Goal: Task Accomplishment & Management: Manage account settings

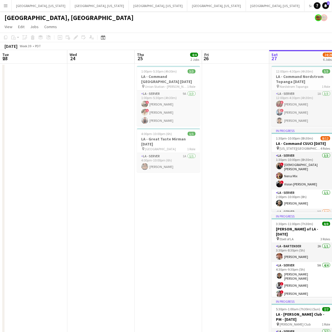
scroll to position [39, 0]
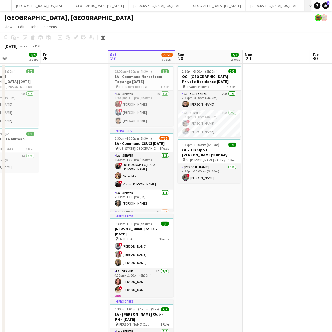
click at [304, 5] on button "Santa [PERSON_NAME] Close" at bounding box center [325, 5] width 42 height 11
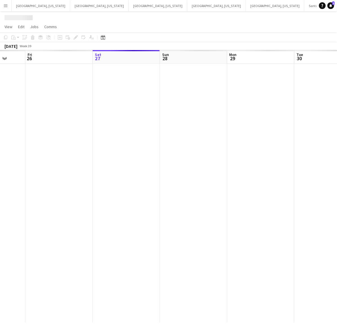
drag, startPoint x: 119, startPoint y: 143, endPoint x: 265, endPoint y: 131, distance: 146.0
click at [256, 135] on app-calendar-viewport "Wed 24 Thu 25 Fri 26 Sat 27 Sun 28 Mon 29 Tue 30 Wed 1 Thu 2 Fri 3" at bounding box center [168, 186] width 337 height 272
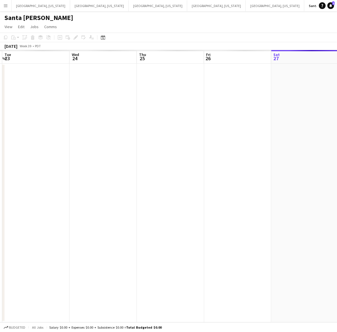
drag, startPoint x: 126, startPoint y: 154, endPoint x: 248, endPoint y: 129, distance: 125.2
click at [245, 131] on app-calendar-viewport "Sun 21 Mon 22 Tue 23 Wed 24 Thu 25 Fri 26 Sat 27 Sun 28 Mon 29 Tue 30" at bounding box center [168, 186] width 337 height 272
drag, startPoint x: 117, startPoint y: 152, endPoint x: 258, endPoint y: 121, distance: 144.3
click at [248, 124] on app-calendar-viewport "Sat 20 Sun 21 Mon 22 Tue 23 Wed 24 Thu 25 Fri 26 Sat 27 Sun 28 Mon 29" at bounding box center [168, 186] width 337 height 272
drag, startPoint x: 88, startPoint y: 161, endPoint x: 225, endPoint y: 138, distance: 139.0
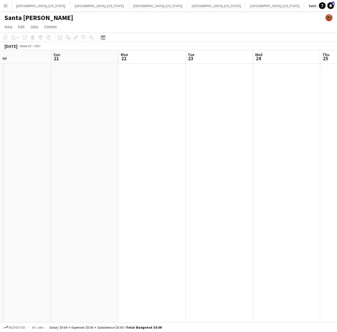
click at [214, 142] on app-calendar-viewport "Thu 18 Fri 19 Sat 20 Sun 21 Mon 22 Tue 23 Wed 24 Thu 25 Fri 26 Sat 27 1/1 1 Job…" at bounding box center [168, 186] width 337 height 272
drag, startPoint x: 244, startPoint y: 140, endPoint x: 279, endPoint y: 128, distance: 36.7
click at [273, 131] on app-calendar-viewport "Sun 14 Mon 15 Tue 16 Wed 17 Thu 18 Fri 19 Sat 20 Sun 21 Mon 22 Tue 23" at bounding box center [168, 186] width 337 height 272
click at [293, 127] on app-calendar-viewport "Sun 14 Mon 15 Tue 16 Wed 17 Thu 18 Fri 19 Sat 20 Sun 21 Mon 22 Tue 23" at bounding box center [168, 186] width 337 height 272
drag, startPoint x: 328, startPoint y: 120, endPoint x: 337, endPoint y: 116, distance: 9.8
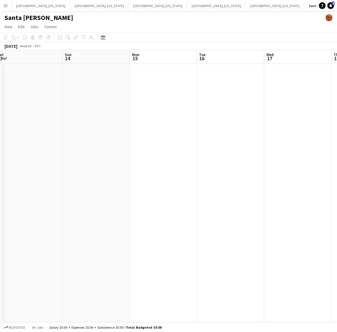
click at [331, 116] on html "Menu Boards Boards Boards All jobs Status Workforce Workforce My Workforce Recr…" at bounding box center [168, 166] width 337 height 332
drag, startPoint x: 135, startPoint y: 151, endPoint x: 281, endPoint y: 120, distance: 149.5
click at [331, 117] on html "Menu Boards Boards Boards All jobs Status Workforce Workforce My Workforce Recr…" at bounding box center [168, 166] width 337 height 332
drag, startPoint x: 263, startPoint y: 126, endPoint x: 337, endPoint y: 111, distance: 75.7
click at [331, 111] on html "Menu Boards Boards Boards All jobs Status Workforce Workforce My Workforce Recr…" at bounding box center [168, 166] width 337 height 332
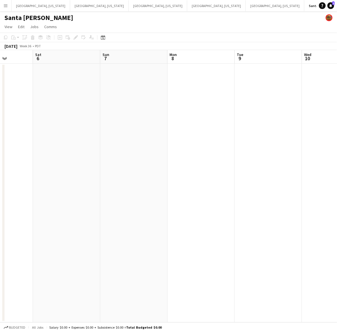
drag, startPoint x: 116, startPoint y: 131, endPoint x: 337, endPoint y: 79, distance: 227.4
click at [331, 79] on html "Menu Boards Boards Boards All jobs Status Workforce Workforce My Workforce Recr…" at bounding box center [168, 166] width 337 height 332
drag, startPoint x: 110, startPoint y: 105, endPoint x: 281, endPoint y: 73, distance: 173.7
click at [270, 76] on app-calendar-viewport "Mon 1 Tue 2 Wed 3 Thu 4 Fri 5 Sat 6 Sun 7 Mon 8 Tue 9 Wed 10" at bounding box center [168, 186] width 337 height 272
drag, startPoint x: 73, startPoint y: 120, endPoint x: 335, endPoint y: 80, distance: 265.5
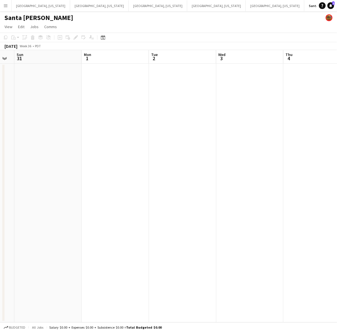
click at [330, 81] on app-calendar-viewport "Fri 29 Sat 30 Sun 31 Mon 1 Tue 2 Wed 3 Thu 4 Fri 5 Sat 6 Sun 7" at bounding box center [168, 186] width 337 height 272
drag, startPoint x: 245, startPoint y: 92, endPoint x: 315, endPoint y: 77, distance: 71.7
click at [307, 79] on app-calendar-viewport "Sat 23 Sun 24 Mon 25 Tue 26 Wed 27 Thu 28 Fri 29 Sat 30 Sun 31 Mon 1" at bounding box center [168, 186] width 337 height 272
drag, startPoint x: 148, startPoint y: 116, endPoint x: 323, endPoint y: 74, distance: 180.1
click at [300, 73] on app-calendar-viewport "Thu 21 Fri 22 Sat 23 Sun 24 Mon 25 Tue 26 Wed 27 Thu 28 Fri 29 Sat 30" at bounding box center [168, 186] width 337 height 272
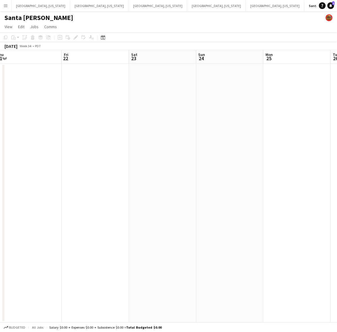
click at [331, 84] on html "Menu Boards Boards Boards All jobs Status Workforce Workforce My Workforce Recr…" at bounding box center [168, 166] width 337 height 332
drag, startPoint x: 131, startPoint y: 117, endPoint x: 303, endPoint y: 76, distance: 176.7
click at [268, 82] on app-calendar-viewport "Sat 16 Sun 17 Mon 18 Tue 19 Wed 20 Thu 21 Fri 22 Sat 23 Sun 24 Mon 25" at bounding box center [168, 186] width 337 height 272
drag, startPoint x: 106, startPoint y: 113, endPoint x: 334, endPoint y: 71, distance: 232.0
click at [317, 73] on app-calendar-viewport "Wed 13 Thu 14 Fri 15 Sat 16 Sun 17 Mon 18 Tue 19 Wed 20 Thu 21 Fri 22" at bounding box center [168, 186] width 337 height 272
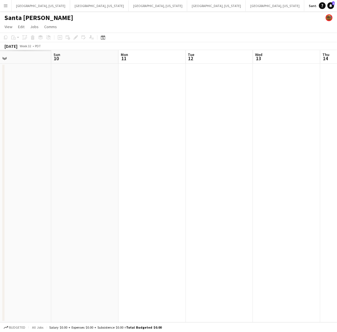
drag, startPoint x: 269, startPoint y: 85, endPoint x: 263, endPoint y: 78, distance: 8.8
click at [331, 64] on html "Menu Boards Boards Boards All jobs Status Workforce Workforce My Workforce Recr…" at bounding box center [168, 166] width 337 height 332
drag, startPoint x: 104, startPoint y: 113, endPoint x: 312, endPoint y: 76, distance: 210.7
click at [302, 77] on app-calendar-viewport "Thu 7 Fri 8 Sat 9 Sun 10 Mon 11 Tue 12 Wed 13 Thu 14 Fri 15 Sat 16" at bounding box center [168, 186] width 337 height 272
drag, startPoint x: 100, startPoint y: 123, endPoint x: 270, endPoint y: 93, distance: 173.1
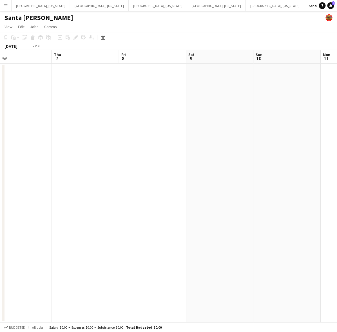
click at [306, 83] on app-calendar-viewport "Mon 4 Tue 5 Wed 6 Thu 7 Fri 8 Sat 9 Sun 10 Mon 11 Tue 12 Wed 13" at bounding box center [168, 186] width 337 height 272
drag, startPoint x: 121, startPoint y: 117, endPoint x: 331, endPoint y: 72, distance: 214.6
click at [328, 72] on app-calendar-viewport "Tue 29 Wed 30 Thu 31 Fri 1 Sat 2 Sun 3 Mon 4 Tue 5 Wed 6 Thu 7" at bounding box center [168, 186] width 337 height 272
drag, startPoint x: 68, startPoint y: 126, endPoint x: 261, endPoint y: 78, distance: 198.5
click at [304, 75] on app-calendar-viewport "Tue 29 Wed 30 Thu 31 Fri 1 Sat 2 Sun 3 Mon 4 Tue 5 Wed 6 Thu 7" at bounding box center [168, 186] width 337 height 272
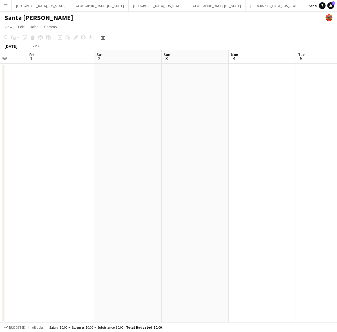
scroll to position [0, 162]
click at [100, 37] on div "Date picker" at bounding box center [103, 37] width 7 height 7
click at [137, 55] on span "Previous month" at bounding box center [136, 56] width 11 height 11
click at [135, 97] on button "18" at bounding box center [133, 100] width 7 height 7
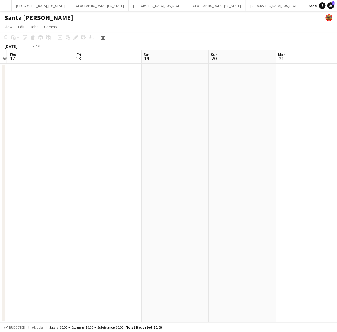
drag, startPoint x: 264, startPoint y: 108, endPoint x: 234, endPoint y: 113, distance: 30.0
click at [266, 108] on app-calendar-viewport "Mon 14 Tue 15 Wed 16 Thu 17 Fri 18 Sat 19 Sun 20 Mon 21 Tue 22 Wed 23" at bounding box center [168, 186] width 337 height 272
drag, startPoint x: 133, startPoint y: 136, endPoint x: 317, endPoint y: 93, distance: 189.6
click at [331, 88] on html "Menu Boards Boards Boards All jobs Status Workforce Workforce My Workforce Recr…" at bounding box center [168, 166] width 337 height 332
drag, startPoint x: 236, startPoint y: 113, endPoint x: 289, endPoint y: 101, distance: 54.4
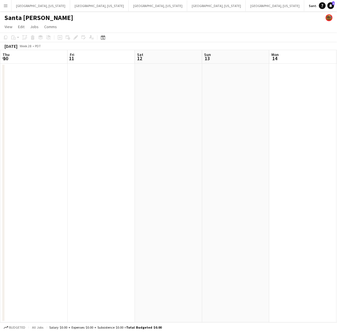
click at [272, 106] on app-calendar-viewport "Tue 8 Wed 9 Thu 10 Fri 11 Sat 12 Sun 13 Mon 14 Tue 15 Wed 16 Thu 17" at bounding box center [168, 186] width 337 height 272
drag, startPoint x: 220, startPoint y: 125, endPoint x: 332, endPoint y: 99, distance: 114.8
click at [331, 99] on app-calendar-viewport "Sat 5 3/3 1 Job Sun 6 3/3 1 Job Mon 7 Tue 8 Wed 9 Thu 10 Fri 11 Sat 12 Sun 13 M…" at bounding box center [168, 186] width 337 height 272
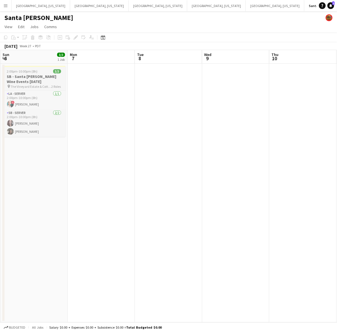
click at [45, 74] on h3 "SB - Santa Barbara Wine Events 7.6.25" at bounding box center [34, 79] width 63 height 10
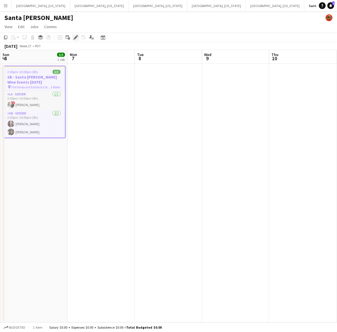
click at [74, 38] on icon at bounding box center [75, 37] width 3 height 3
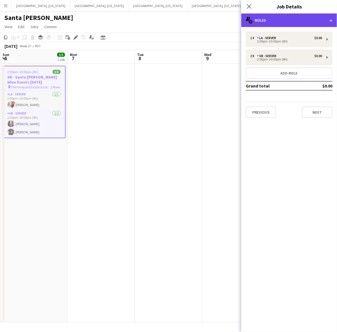
click at [281, 17] on div "multiple-users-add Roles" at bounding box center [289, 21] width 96 height 14
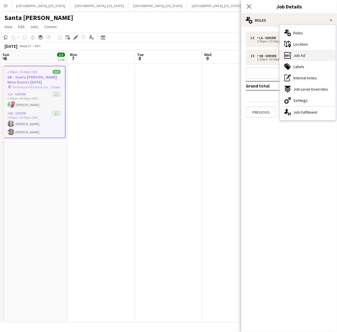
click at [295, 56] on span "Job Ad" at bounding box center [299, 55] width 12 height 5
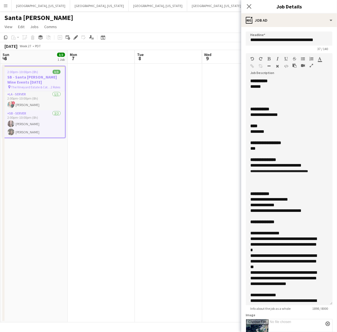
drag, startPoint x: 330, startPoint y: 109, endPoint x: 337, endPoint y: 302, distance: 193.5
click at [331, 302] on html "Menu Boards Boards Boards All jobs Status Workforce Workforce My Workforce Recr…" at bounding box center [168, 166] width 337 height 332
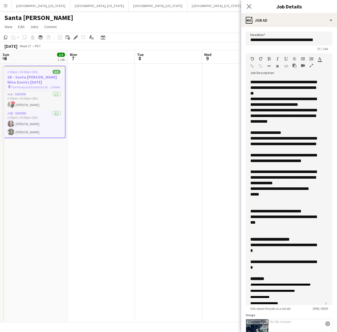
scroll to position [281, 0]
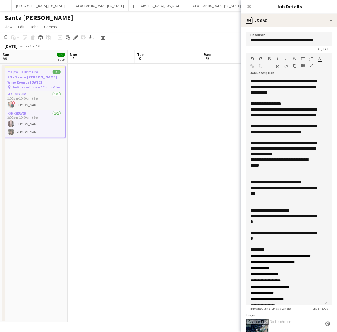
click at [185, 150] on app-date-cell at bounding box center [168, 193] width 67 height 259
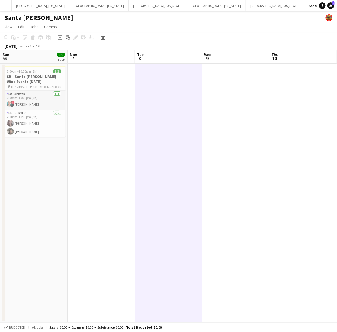
click at [35, 65] on app-date-cell "2:00pm-10:00pm (8h) 3/3 SB - Santa Barbara Wine Events 7.6.25 pin The Vineyard …" at bounding box center [33, 193] width 67 height 259
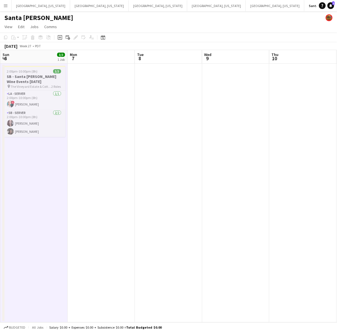
click at [36, 74] on h3 "SB - Santa Barbara Wine Events 7.6.25" at bounding box center [34, 79] width 63 height 10
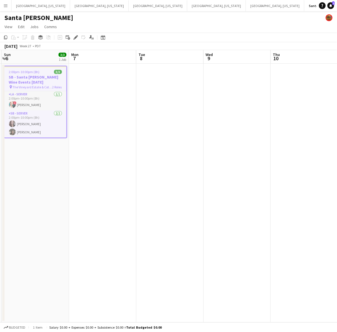
click at [79, 75] on app-date-cell at bounding box center [102, 193] width 67 height 259
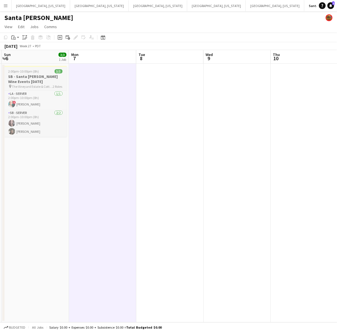
click at [26, 81] on h3 "SB - Santa Barbara Wine Events 7.6.25" at bounding box center [35, 79] width 63 height 10
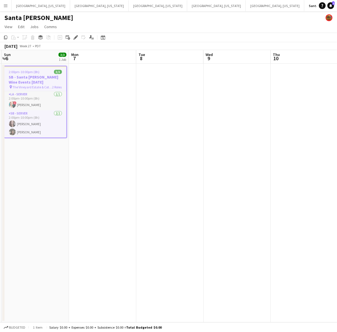
click at [106, 37] on div "Date picker JUL 2025 JUL 2025 Monday M Tuesday T Wednesday W Thursday T Friday …" at bounding box center [101, 37] width 13 height 7
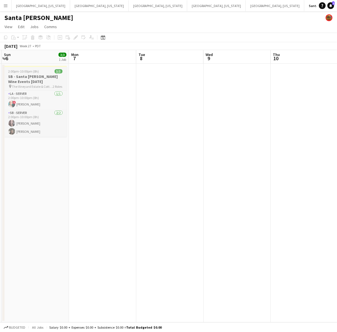
click at [47, 72] on div "2:00pm-10:00pm (8h) 3/3" at bounding box center [35, 71] width 63 height 4
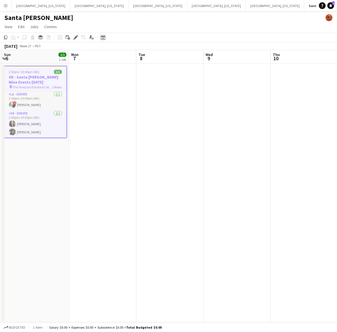
click at [103, 38] on icon at bounding box center [103, 38] width 2 height 2
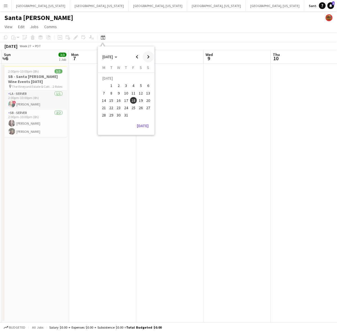
click at [145, 57] on span "Next month" at bounding box center [148, 56] width 11 height 11
click at [145, 101] on span "19" at bounding box center [148, 100] width 7 height 7
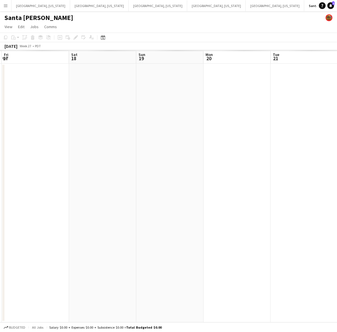
scroll to position [0, 193]
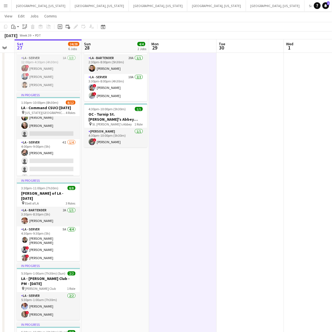
scroll to position [0, 184]
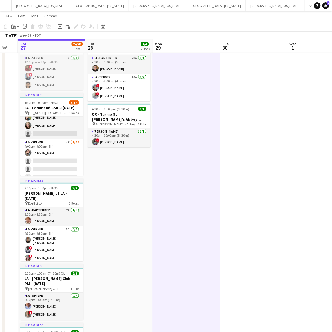
drag, startPoint x: 92, startPoint y: 168, endPoint x: 55, endPoint y: 173, distance: 36.9
click at [118, 173] on app-calendar-viewport "Wed 24 Thu 25 4/4 2 Jobs Fri 26 Sat 27 24/28 6 Jobs Sun 28 4/4 2 Jobs Mon 29 Tu…" at bounding box center [166, 210] width 332 height 447
click at [140, 117] on h3 "OC - Turnip St. [PERSON_NAME]'s Abbey [DATE]" at bounding box center [119, 117] width 63 height 10
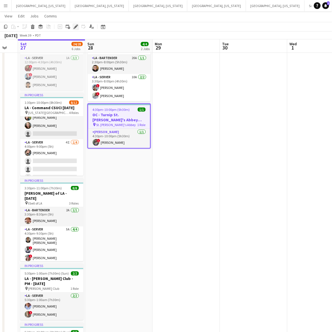
click at [77, 26] on icon at bounding box center [77, 24] width 1 height 1
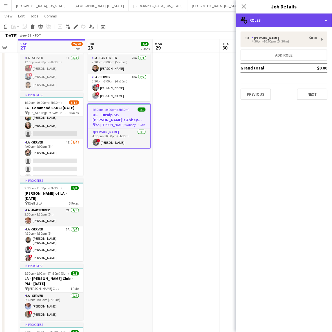
click at [292, 19] on div "multiple-users-add Roles" at bounding box center [284, 21] width 96 height 14
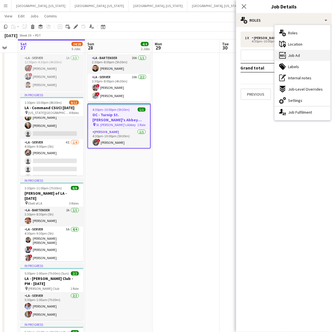
click at [304, 52] on div "ads-window Job Ad" at bounding box center [302, 55] width 56 height 11
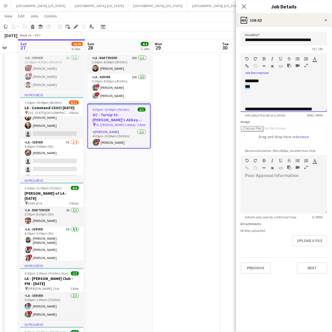
drag, startPoint x: 258, startPoint y: 86, endPoint x: 240, endPoint y: 86, distance: 18.0
click at [240, 86] on form "**********" at bounding box center [284, 153] width 96 height 242
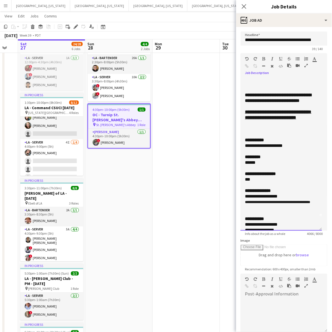
drag, startPoint x: 324, startPoint y: 108, endPoint x: 274, endPoint y: 219, distance: 121.5
click at [295, 231] on div "**********" at bounding box center [280, 154] width 81 height 153
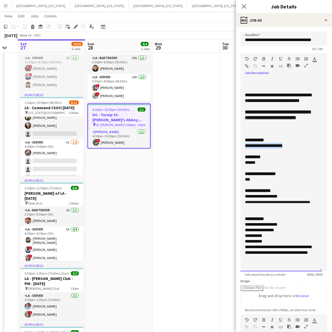
drag, startPoint x: 292, startPoint y: 157, endPoint x: 243, endPoint y: 158, distance: 48.4
click at [243, 158] on div "**********" at bounding box center [280, 174] width 81 height 193
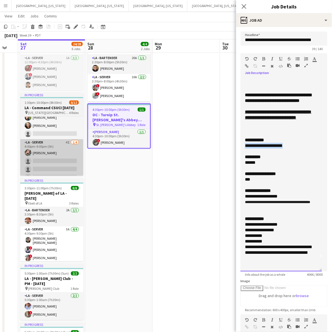
copy div "**********"
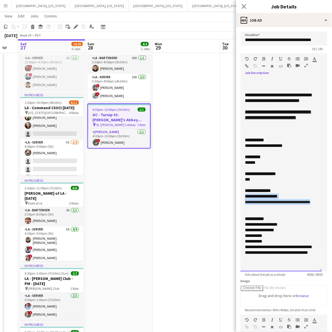
drag, startPoint x: 266, startPoint y: 220, endPoint x: 239, endPoint y: 208, distance: 29.9
click at [239, 208] on form "**********" at bounding box center [284, 233] width 96 height 402
copy div "**********"
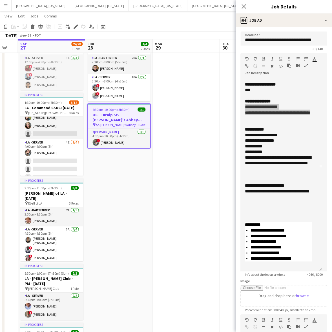
scroll to position [190, 0]
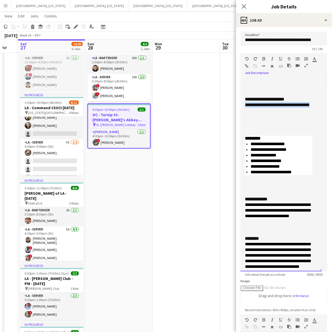
drag, startPoint x: 268, startPoint y: 128, endPoint x: 237, endPoint y: 123, distance: 31.1
click at [237, 123] on form "**********" at bounding box center [284, 233] width 96 height 402
copy div "**********"
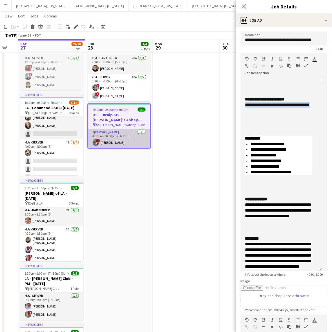
click at [99, 142] on span "!" at bounding box center [98, 140] width 3 height 3
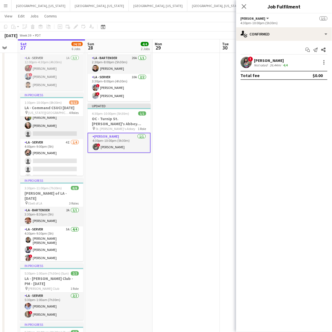
click at [259, 65] on div "Not rated" at bounding box center [261, 65] width 15 height 4
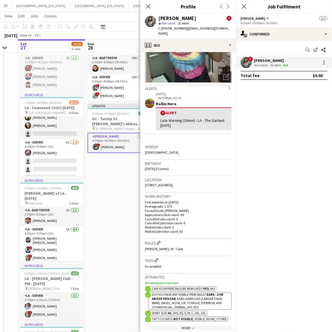
scroll to position [70, 0]
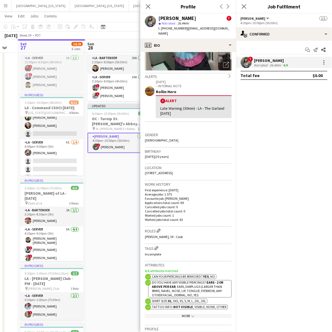
click at [170, 26] on span "t. [PHONE_NUMBER]" at bounding box center [172, 28] width 29 height 4
copy span "16265411443"
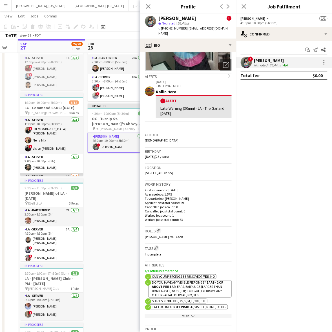
scroll to position [35, 0]
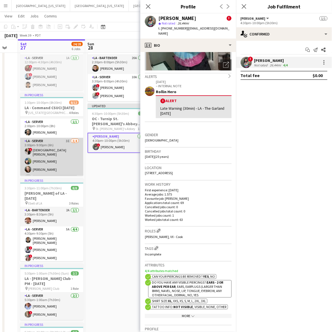
drag, startPoint x: 34, startPoint y: 164, endPoint x: 50, endPoint y: 157, distance: 17.4
click at [35, 164] on app-card-role "LA - Server 3I [DATE] 3:00pm-9:00pm (6h) ! [DEMOGRAPHIC_DATA] [PERSON_NAME] [PE…" at bounding box center [51, 160] width 63 height 45
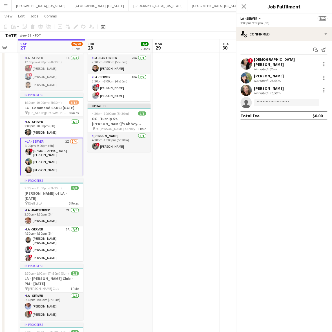
scroll to position [0, 183]
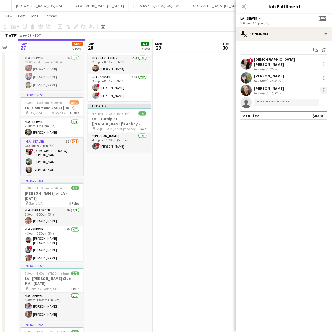
click at [325, 87] on div at bounding box center [323, 90] width 7 height 7
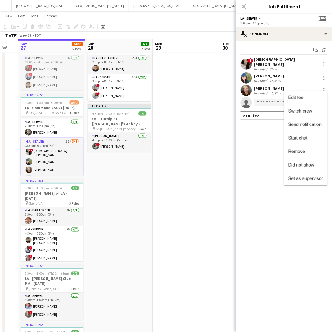
click at [300, 150] on span "Remove" at bounding box center [296, 151] width 17 height 5
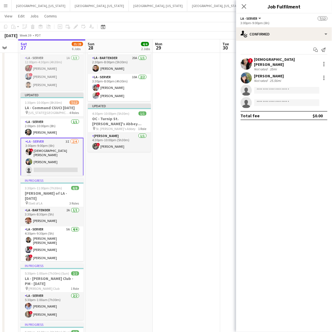
click at [179, 221] on app-calendar-viewport "Wed 24 Thu 25 4/4 2 Jobs Fri 26 Sat 27 23/28 6 Jobs Sun 28 4/4 2 Jobs Mon 29 Tu…" at bounding box center [166, 215] width 332 height 456
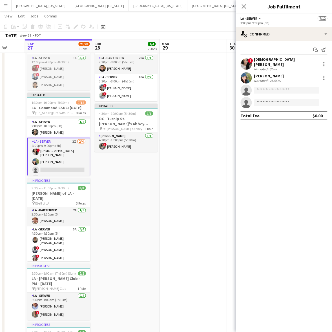
click at [208, 19] on app-page-menu "View Day view expanded Day view collapsed Month view Date picker Jump to [DATE]…" at bounding box center [166, 16] width 332 height 11
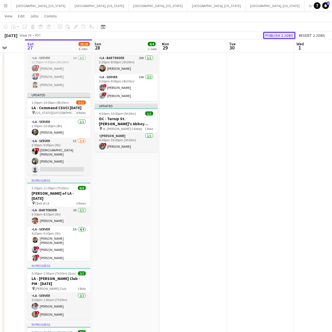
click at [275, 36] on button "Publish 2 jobs" at bounding box center [279, 35] width 32 height 7
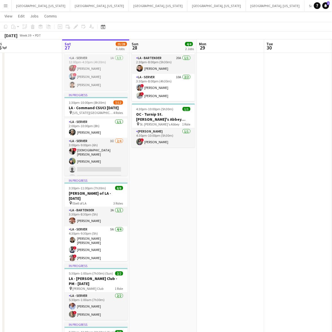
scroll to position [0, 142]
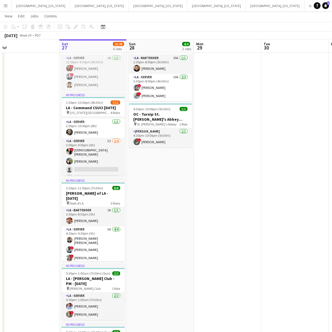
drag, startPoint x: 149, startPoint y: 198, endPoint x: 183, endPoint y: 200, distance: 34.7
click at [183, 200] on app-calendar-viewport "Wed 24 Thu 25 4/4 2 Jobs Fri 26 Sat 27 23/28 6 Jobs Sun 28 4/4 2 Jobs Mon 29 Tu…" at bounding box center [166, 215] width 332 height 456
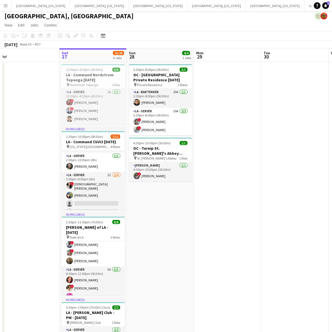
scroll to position [0, 0]
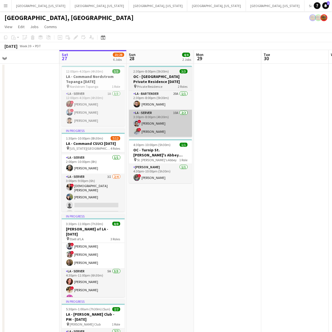
drag, startPoint x: 157, startPoint y: 155, endPoint x: 148, endPoint y: 135, distance: 22.3
click at [157, 155] on h3 "OC - Turnip St. [PERSON_NAME]'s Abbey [DATE]" at bounding box center [160, 152] width 63 height 10
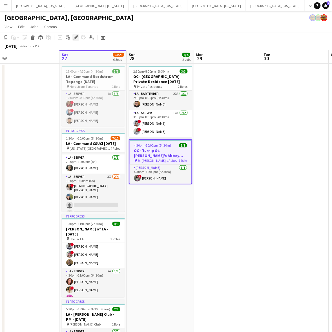
click at [75, 39] on icon "Edit" at bounding box center [75, 37] width 5 height 5
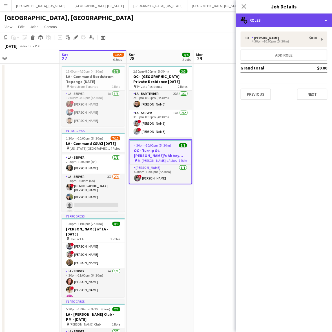
click at [296, 19] on div "multiple-users-add Roles" at bounding box center [284, 21] width 96 height 14
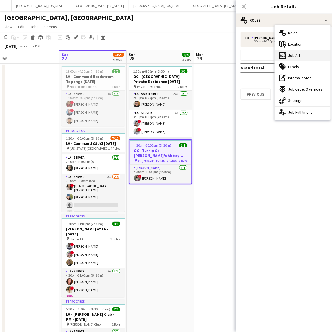
click at [295, 55] on span "Job Ad" at bounding box center [294, 55] width 12 height 5
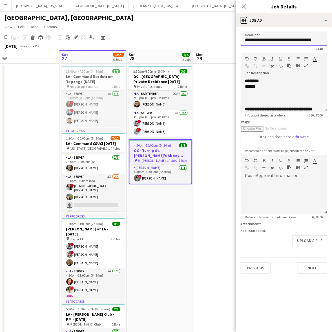
click at [271, 37] on input "**********" at bounding box center [283, 39] width 87 height 14
click at [259, 95] on div at bounding box center [281, 92] width 72 height 6
copy div "**********"
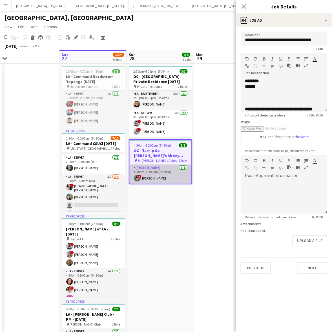
click at [141, 180] on app-card-role "[PERSON_NAME] [DATE] 4:30pm-10:00pm (5h30m) ! [PERSON_NAME]" at bounding box center [160, 174] width 62 height 19
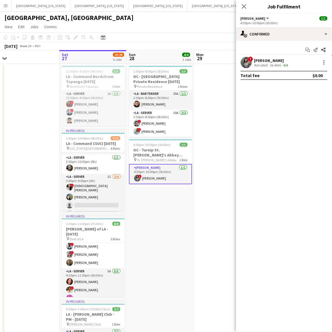
click at [252, 57] on div "! [PERSON_NAME] Not rated 26.44mi 4/4" at bounding box center [284, 62] width 96 height 11
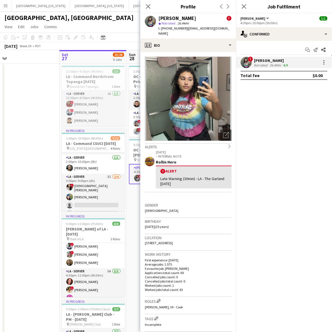
drag, startPoint x: 221, startPoint y: 28, endPoint x: 185, endPoint y: 30, distance: 36.9
click at [185, 30] on div "[PERSON_NAME] ! star Not rated 26.44mi t. [PHONE_NUMBER] | [EMAIL_ADDRESS][DOMA…" at bounding box center [188, 26] width 96 height 25
copy span "[EMAIL_ADDRESS][DOMAIN_NAME]"
click at [130, 35] on app-toolbar "Copy Paste Paste Ctrl+V Paste with crew Ctrl+Shift+V Paste linked Job [GEOGRAPH…" at bounding box center [166, 38] width 332 height 10
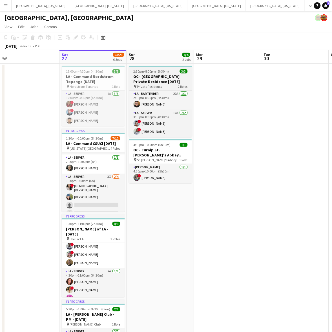
click at [148, 75] on h3 "OC - [GEOGRAPHIC_DATA] Private Residence [DATE]" at bounding box center [160, 79] width 63 height 10
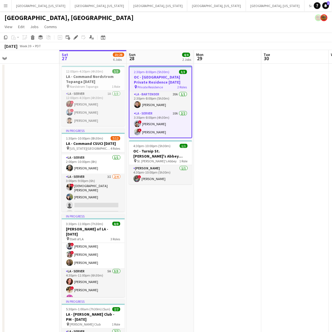
click at [75, 38] on icon at bounding box center [75, 37] width 3 height 3
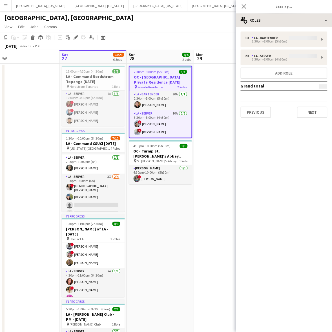
type input "**********"
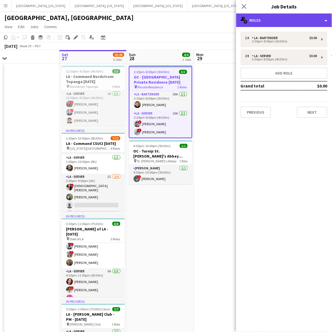
click at [277, 15] on div "multiple-users-add Roles" at bounding box center [284, 21] width 96 height 14
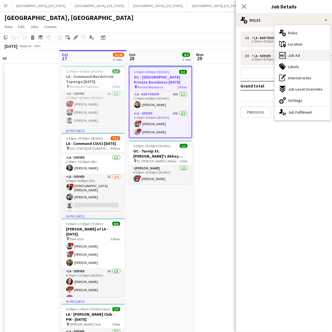
click at [288, 54] on span "Job Ad" at bounding box center [294, 55] width 12 height 5
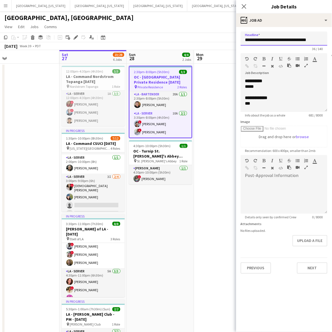
click at [277, 42] on input "**********" at bounding box center [283, 39] width 87 height 14
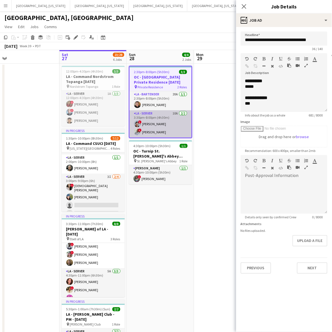
click at [148, 125] on app-card-role "LA - Server 10A [DATE] 3:30pm-8:00pm (4h30m) ! [PERSON_NAME] ! [PERSON_NAME]" at bounding box center [160, 123] width 62 height 27
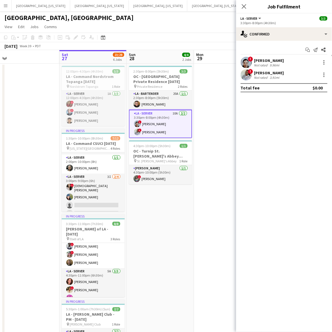
click at [248, 72] on app-user-avatar at bounding box center [245, 74] width 11 height 11
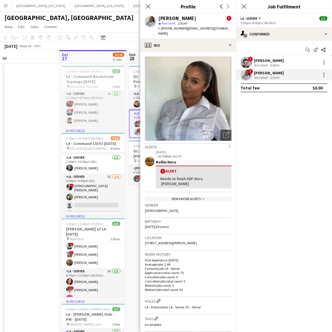
click at [175, 29] on span "t. [PHONE_NUMBER]" at bounding box center [172, 28] width 29 height 4
copy span "17144839739"
click at [281, 82] on app-confirmed-crew "! [PERSON_NAME] Not rated 9.96mi ! [PERSON_NAME] Not rated 3.91mi Total fee $0.…" at bounding box center [284, 74] width 96 height 35
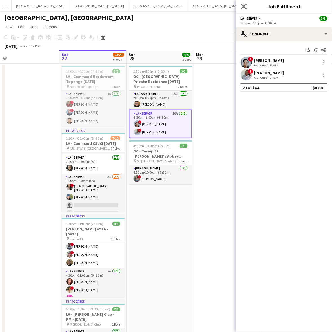
click at [244, 4] on icon "Close pop-in" at bounding box center [243, 6] width 5 height 5
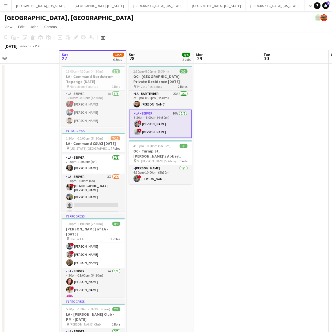
click at [145, 78] on h3 "OC - [GEOGRAPHIC_DATA] Private Residence [DATE]" at bounding box center [160, 79] width 63 height 10
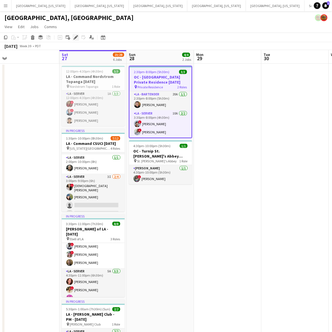
click at [75, 37] on icon "Edit" at bounding box center [75, 37] width 5 height 5
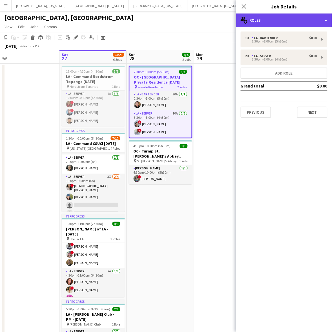
click at [284, 15] on div "multiple-users-add Roles" at bounding box center [284, 21] width 96 height 14
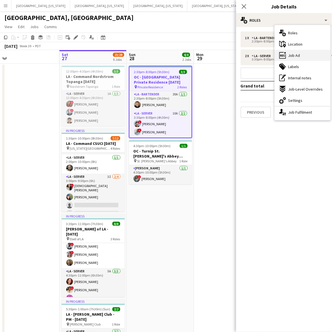
click at [291, 51] on div "ads-window Job Ad" at bounding box center [302, 55] width 56 height 11
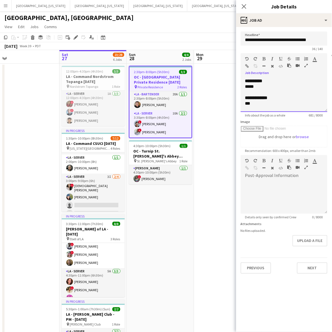
drag, startPoint x: 259, startPoint y: 87, endPoint x: 233, endPoint y: 88, distance: 25.9
click at [234, 88] on body "Menu Boards Boards Boards All jobs Status Workforce Workforce My Workforce Recr…" at bounding box center [166, 239] width 332 height 478
click at [290, 90] on div at bounding box center [284, 92] width 78 height 6
copy div "**********"
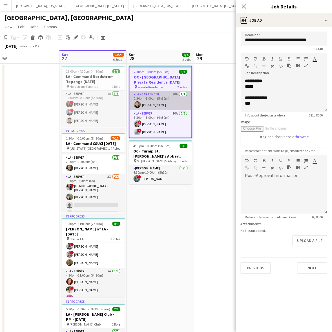
click at [161, 103] on app-card-role "LA - Bartender 20A [DATE] 2:30pm-8:00pm (5h30m) [PERSON_NAME]" at bounding box center [160, 100] width 62 height 19
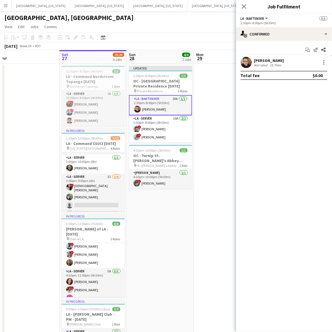
click at [265, 58] on div "[PERSON_NAME]" at bounding box center [269, 60] width 30 height 5
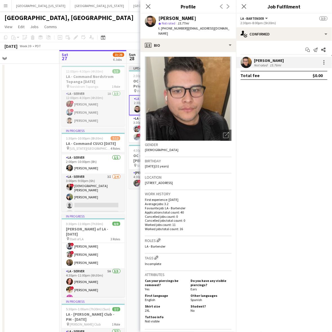
drag, startPoint x: 223, startPoint y: 28, endPoint x: 54, endPoint y: 56, distance: 171.1
click at [183, 30] on div "[PERSON_NAME] star Not rated 15.77mi t. [PHONE_NUMBER] | [EMAIL_ADDRESS][DOMAIN…" at bounding box center [188, 26] width 96 height 25
copy span "[EMAIL_ADDRESS][DOMAIN_NAME]"
click at [133, 172] on app-card-role "[PERSON_NAME] [DATE] 4:30pm-10:00pm (5h30m) ! [PERSON_NAME]" at bounding box center [160, 179] width 63 height 19
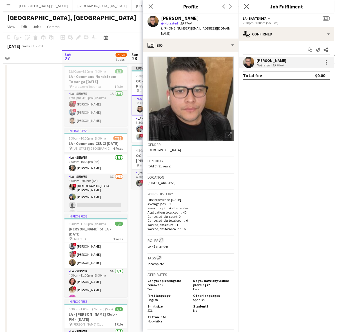
scroll to position [0, 142]
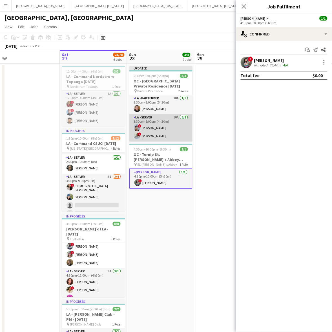
click at [167, 127] on app-card-role "LA - Server 10A [DATE] 3:30pm-8:00pm (4h30m) ! [PERSON_NAME] ! [PERSON_NAME]" at bounding box center [160, 127] width 63 height 27
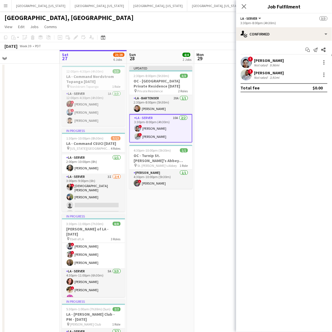
click at [280, 63] on div "9.96mi" at bounding box center [274, 65] width 12 height 4
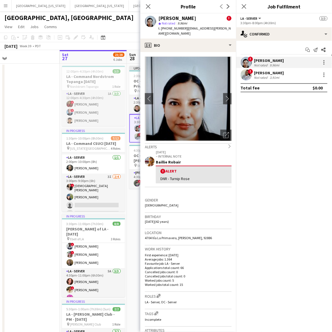
drag, startPoint x: 223, startPoint y: 28, endPoint x: 183, endPoint y: 31, distance: 39.2
click at [183, 31] on app-profile-header "[PERSON_NAME] ! star Not rated 9.96mi t. [PHONE_NUMBER] | [EMAIL_ADDRESS][PERSO…" at bounding box center [188, 26] width 96 height 25
copy span "[EMAIL_ADDRESS][PERSON_NAME][DOMAIN_NAME]"
click at [252, 77] on div "! [PERSON_NAME] Not rated 3.91mi" at bounding box center [284, 74] width 96 height 11
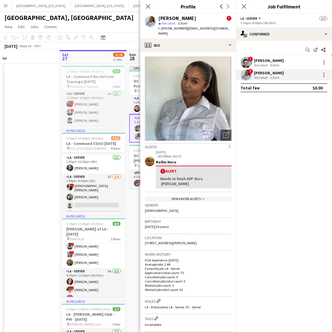
drag, startPoint x: 226, startPoint y: 29, endPoint x: 184, endPoint y: 31, distance: 42.3
click at [184, 31] on div "[PERSON_NAME] ! star Not rated 3.91mi t. [PHONE_NUMBER] | [EMAIL_ADDRESS][DOMAI…" at bounding box center [188, 26] width 96 height 25
drag, startPoint x: 115, startPoint y: 14, endPoint x: 119, endPoint y: 14, distance: 4.3
click at [116, 14] on div "[GEOGRAPHIC_DATA], [GEOGRAPHIC_DATA]" at bounding box center [166, 16] width 332 height 11
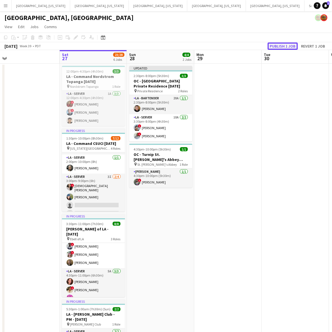
click at [275, 46] on button "Publish 1 job" at bounding box center [282, 45] width 30 height 7
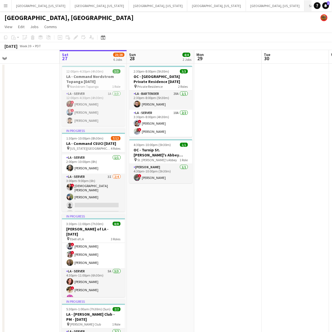
drag, startPoint x: 201, startPoint y: 2, endPoint x: 203, endPoint y: 6, distance: 4.2
click at [304, 2] on button "Santa [PERSON_NAME] Close" at bounding box center [325, 5] width 42 height 11
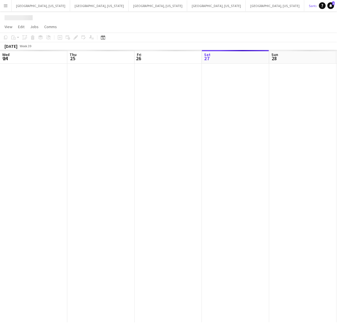
scroll to position [0, 134]
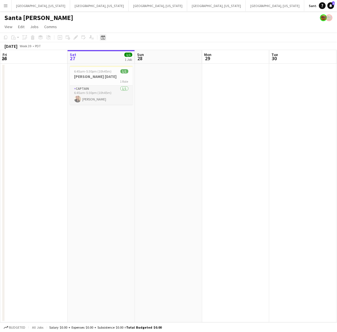
click at [103, 37] on icon "Date picker" at bounding box center [103, 37] width 5 height 5
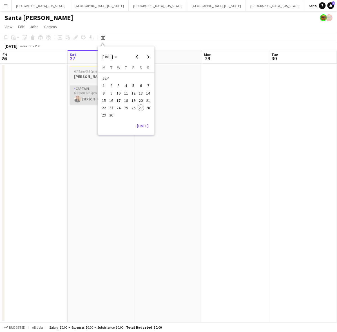
drag, startPoint x: 92, startPoint y: 138, endPoint x: 106, endPoint y: 94, distance: 46.9
click at [93, 139] on app-date-cell "6:45am-5:30pm (10h45m) 1/1 [PERSON_NAME] [DATE] 1 Role Captain [DATE] 6:45am-5:…" at bounding box center [101, 193] width 67 height 259
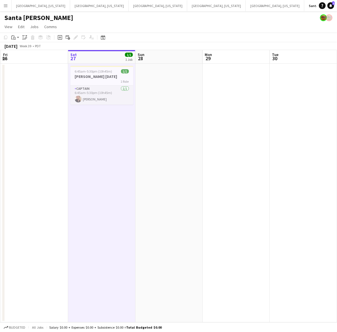
drag, startPoint x: 99, startPoint y: 72, endPoint x: 95, endPoint y: 62, distance: 10.8
click at [99, 72] on span "6:45am-5:30pm (10h45m)" at bounding box center [93, 71] width 37 height 4
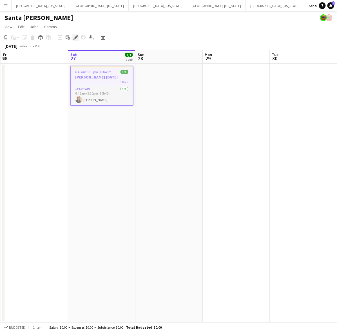
click at [76, 35] on icon "Edit" at bounding box center [75, 37] width 5 height 5
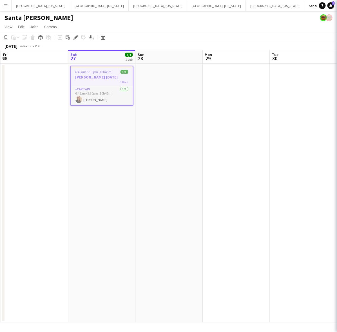
type input "**********"
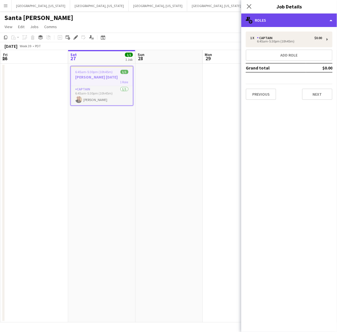
click at [263, 20] on div "multiple-users-add Roles" at bounding box center [289, 21] width 96 height 14
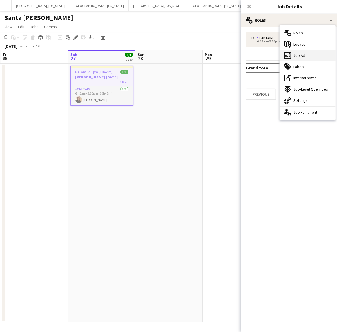
click at [297, 56] on span "Job Ad" at bounding box center [299, 55] width 12 height 5
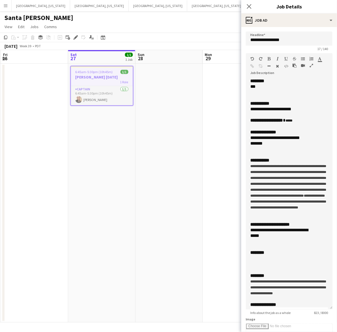
drag, startPoint x: 328, startPoint y: 108, endPoint x: 295, endPoint y: 285, distance: 179.9
click at [331, 304] on mat-expansion-panel "**********" at bounding box center [289, 179] width 96 height 305
click at [199, 180] on app-date-cell at bounding box center [168, 193] width 67 height 259
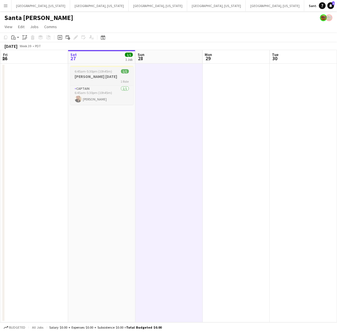
click at [114, 74] on h3 "[PERSON_NAME] [DATE]" at bounding box center [101, 76] width 63 height 5
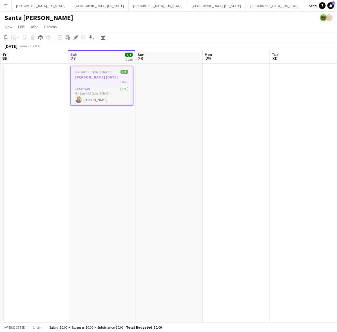
click at [194, 141] on app-calendar-viewport "Wed 24 Thu 25 Fri 26 Sat 27 1/1 1 Job Sun 28 Mon 29 Tue 30 Wed 1 Thu 2 Fri 3 6:…" at bounding box center [168, 186] width 337 height 272
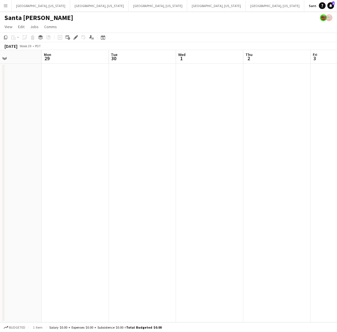
drag, startPoint x: 217, startPoint y: 150, endPoint x: 137, endPoint y: 162, distance: 81.2
click at [146, 160] on app-calendar-viewport "Thu 25 Fri 26 Sat 27 1/1 1 Job Sun 28 Mon 29 Tue 30 Wed 1 Thu 2 Fri 3 Sat 4 6:4…" at bounding box center [168, 186] width 337 height 272
drag, startPoint x: 276, startPoint y: 145, endPoint x: 128, endPoint y: 168, distance: 149.9
click at [144, 165] on app-calendar-viewport "Sat 27 1/1 1 Job Sun 28 Mon 29 Tue 30 Wed 1 Thu 2 Fri 3 Sat 4 Sun 5 Mon 6 6:45a…" at bounding box center [168, 186] width 337 height 272
drag, startPoint x: 320, startPoint y: 142, endPoint x: 181, endPoint y: 166, distance: 141.3
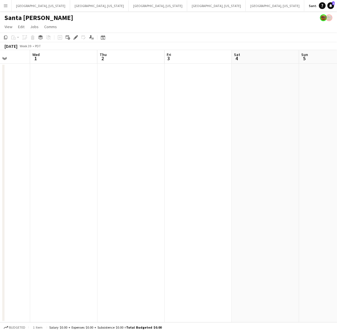
click at [183, 166] on app-calendar-viewport "Sun 28 Mon 29 Tue 30 Wed 1 Thu 2 Fri 3 Sat 4 Sun 5 Mon 6 Tue 7" at bounding box center [168, 186] width 337 height 272
drag, startPoint x: 229, startPoint y: 158, endPoint x: 219, endPoint y: 162, distance: 10.6
click at [160, 170] on app-calendar-viewport "Tue 30 Wed 1 Thu 2 Fri 3 Sat 4 Sun 5 Mon 6 Tue 7 Wed 8 Thu 9" at bounding box center [168, 186] width 337 height 272
drag, startPoint x: 296, startPoint y: 147, endPoint x: 100, endPoint y: 175, distance: 198.2
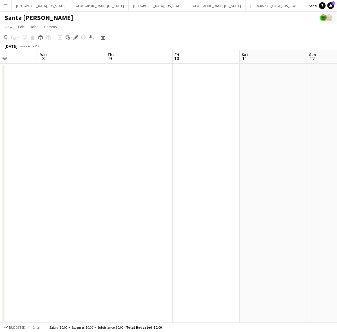
click at [100, 175] on app-calendar-viewport "Sun 5 Mon 6 Tue 7 Wed 8 Thu 9 Fri 10 Sat 11 Sun 12 Mon 13 Tue 14" at bounding box center [168, 186] width 337 height 272
click at [267, 104] on app-date-cell at bounding box center [273, 193] width 67 height 259
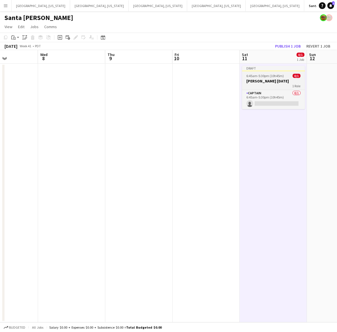
click at [268, 73] on app-job-card "Draft 6:45am-5:30pm (10h45m) 0/1 [PERSON_NAME] [DATE] 1 Role Captain 0/1 6:45am…" at bounding box center [273, 87] width 63 height 43
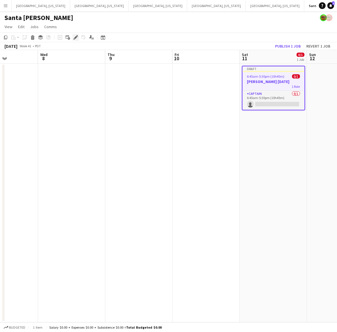
click at [77, 37] on icon "Edit" at bounding box center [75, 37] width 5 height 5
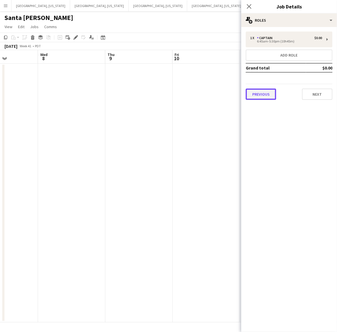
click at [255, 97] on button "Previous" at bounding box center [261, 94] width 30 height 11
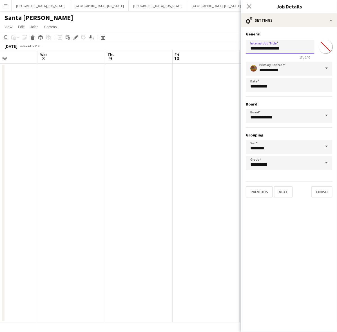
drag, startPoint x: 289, startPoint y: 48, endPoint x: 259, endPoint y: 47, distance: 30.1
click at [259, 47] on input "**********" at bounding box center [280, 47] width 69 height 14
click at [287, 45] on input "**********" at bounding box center [280, 47] width 69 height 14
type input "**********"
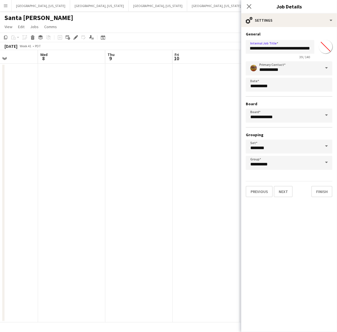
scroll to position [0, 0]
click at [283, 188] on button "Next" at bounding box center [283, 191] width 19 height 11
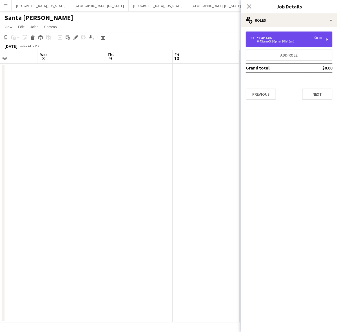
click at [271, 40] on div "Captain" at bounding box center [266, 38] width 18 height 4
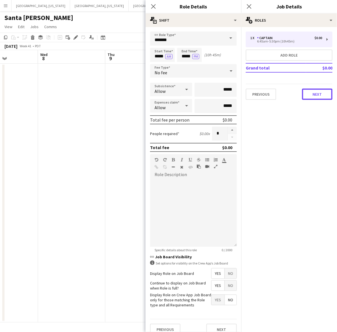
drag, startPoint x: 314, startPoint y: 92, endPoint x: 312, endPoint y: 80, distance: 11.8
click at [315, 92] on button "Next" at bounding box center [317, 94] width 30 height 11
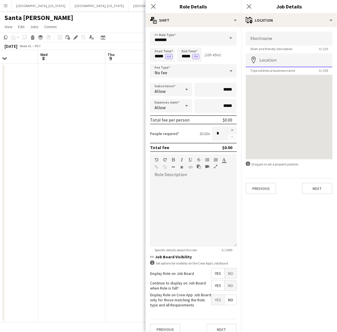
click at [281, 62] on input "Location" at bounding box center [289, 60] width 87 height 14
paste input "**********"
type input "**********"
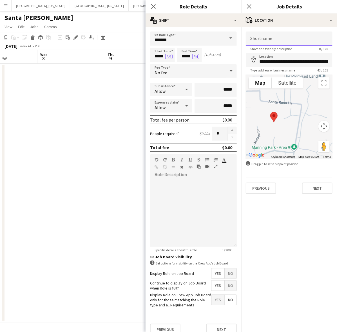
click at [283, 41] on input "Shortname" at bounding box center [289, 39] width 87 height 14
type input "**********"
click at [298, 212] on mat-expansion-panel "**********" at bounding box center [289, 179] width 96 height 305
click at [153, 6] on icon at bounding box center [153, 6] width 5 height 5
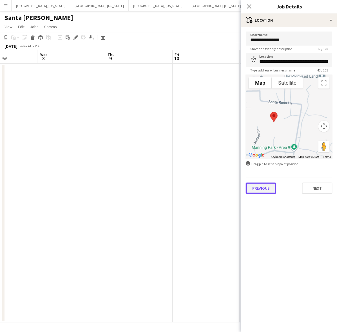
click at [265, 188] on button "Previous" at bounding box center [261, 188] width 30 height 11
type input "*******"
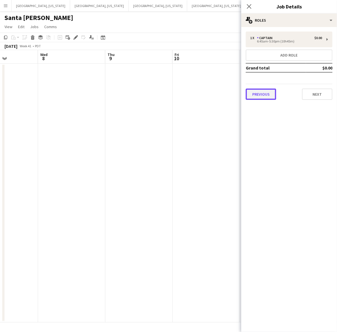
click at [268, 91] on button "Previous" at bounding box center [261, 94] width 30 height 11
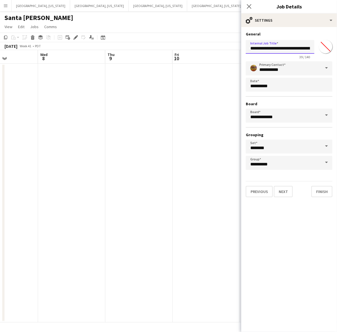
scroll to position [0, 14]
drag, startPoint x: 275, startPoint y: 48, endPoint x: 293, endPoint y: 51, distance: 18.1
click at [293, 51] on input "**********" at bounding box center [280, 47] width 69 height 14
type input "**********"
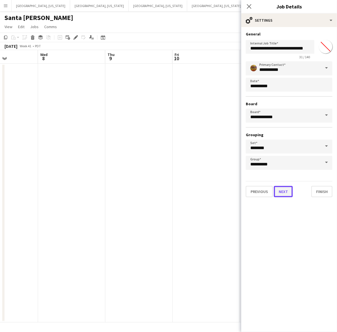
click at [279, 189] on button "Next" at bounding box center [283, 191] width 19 height 11
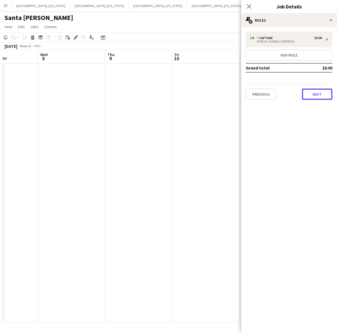
drag, startPoint x: 313, startPoint y: 91, endPoint x: 311, endPoint y: 85, distance: 6.1
click at [313, 91] on button "Next" at bounding box center [317, 94] width 30 height 11
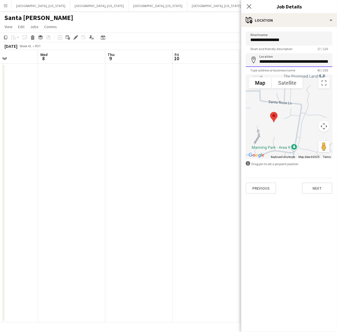
click at [284, 63] on input "**********" at bounding box center [289, 60] width 87 height 14
click at [284, 62] on input "**********" at bounding box center [289, 60] width 87 height 14
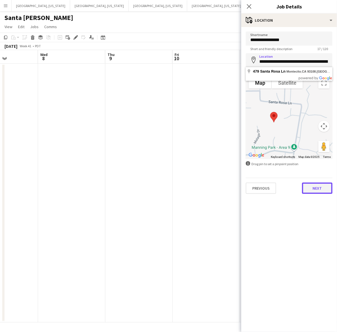
click at [317, 193] on button "Next" at bounding box center [317, 188] width 30 height 11
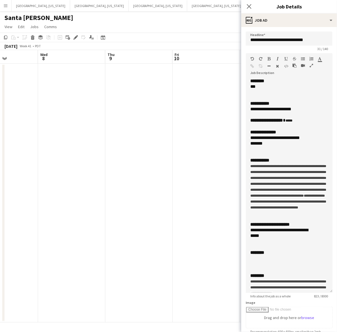
drag, startPoint x: 331, startPoint y: 109, endPoint x: 286, endPoint y: 265, distance: 162.6
click at [300, 293] on div "**********" at bounding box center [289, 185] width 87 height 215
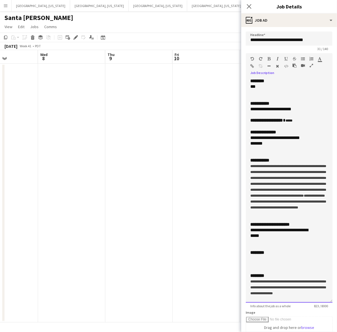
drag, startPoint x: 270, startPoint y: 143, endPoint x: 250, endPoint y: 140, distance: 20.5
click at [250, 140] on div "**********" at bounding box center [289, 140] width 78 height 11
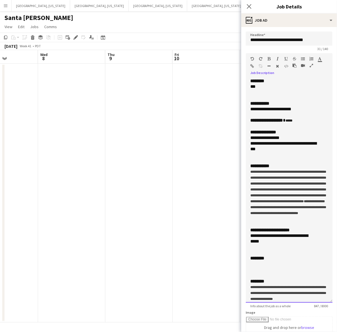
drag, startPoint x: 310, startPoint y: 120, endPoint x: 234, endPoint y: 118, distance: 76.0
click at [234, 118] on body "Menu Boards Boards Boards All jobs Status Workforce Workforce My Workforce Recr…" at bounding box center [168, 166] width 337 height 332
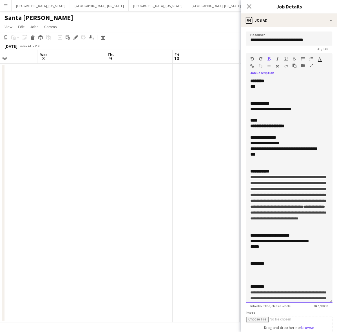
drag, startPoint x: 300, startPoint y: 126, endPoint x: 246, endPoint y: 127, distance: 53.8
click at [246, 127] on div "**********" at bounding box center [289, 190] width 87 height 225
drag, startPoint x: 301, startPoint y: 110, endPoint x: 247, endPoint y: 111, distance: 54.9
click at [247, 111] on div "**********" at bounding box center [289, 190] width 87 height 225
drag, startPoint x: 272, startPoint y: 238, endPoint x: 245, endPoint y: 179, distance: 64.7
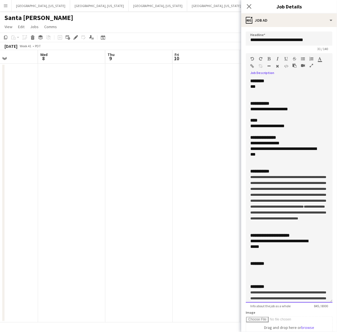
click at [245, 179] on form "**********" at bounding box center [289, 252] width 96 height 441
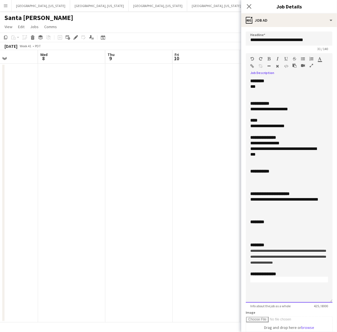
drag, startPoint x: 271, startPoint y: 209, endPoint x: 245, endPoint y: 201, distance: 27.3
click at [245, 201] on form "**********" at bounding box center [289, 252] width 96 height 441
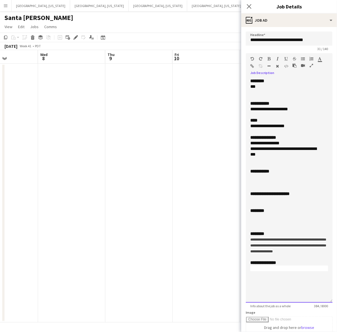
drag, startPoint x: 314, startPoint y: 251, endPoint x: 242, endPoint y: 238, distance: 73.4
click at [242, 238] on form "**********" at bounding box center [289, 252] width 96 height 441
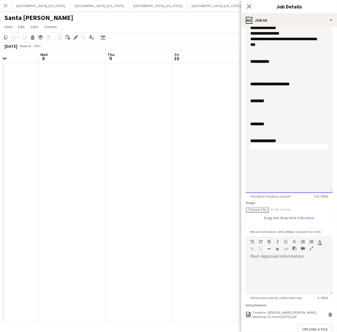
scroll to position [144, 0]
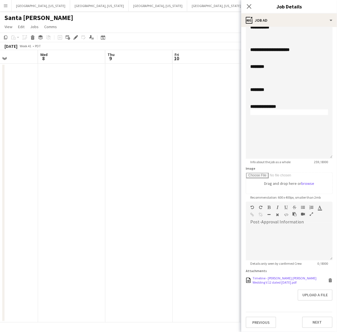
click at [329, 280] on icon at bounding box center [330, 281] width 3 height 3
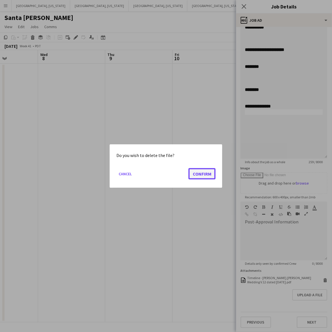
click at [209, 172] on button "Confirm" at bounding box center [201, 173] width 27 height 11
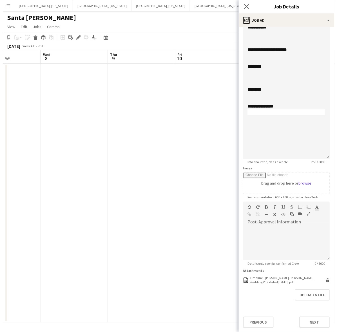
scroll to position [136, 0]
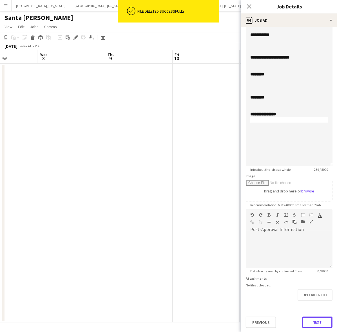
click at [314, 321] on button "Next" at bounding box center [317, 322] width 30 height 11
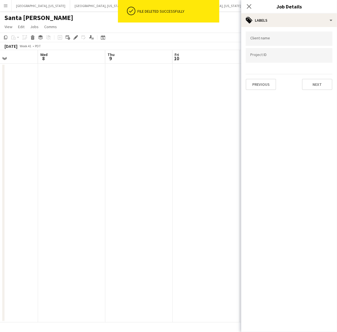
scroll to position [0, 0]
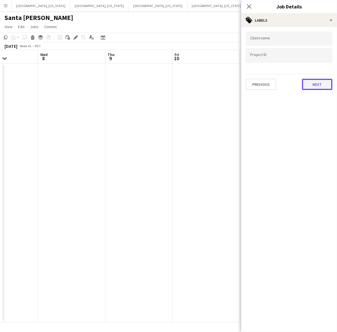
click at [314, 83] on button "Next" at bounding box center [317, 84] width 30 height 11
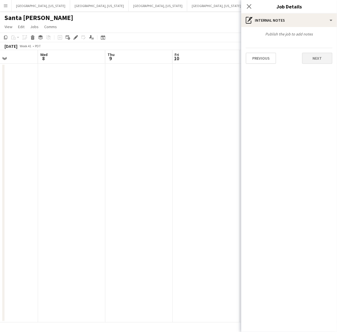
click at [317, 63] on div "Publish the job to add notes Previous Next" at bounding box center [289, 47] width 96 height 41
click at [314, 59] on button "Next" at bounding box center [317, 58] width 30 height 11
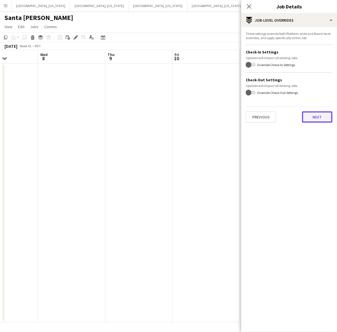
click at [313, 115] on button "Next" at bounding box center [317, 116] width 30 height 11
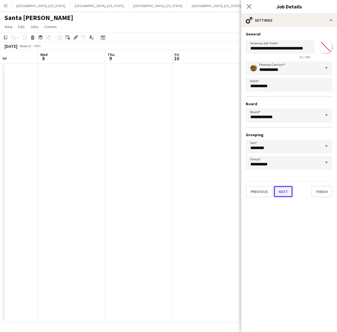
click at [282, 191] on button "Next" at bounding box center [283, 191] width 19 height 11
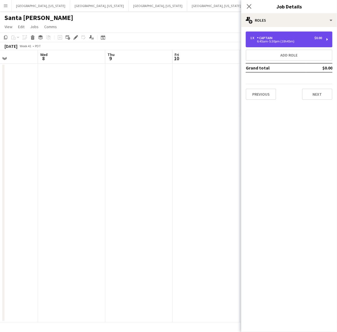
click at [270, 37] on div "Captain" at bounding box center [266, 38] width 18 height 4
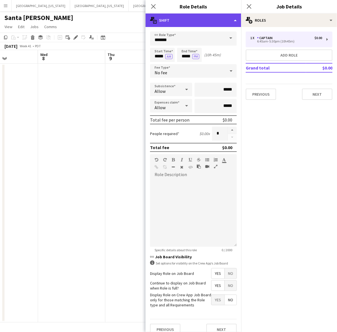
click at [194, 21] on div "multiple-actions-text Shift" at bounding box center [193, 21] width 96 height 14
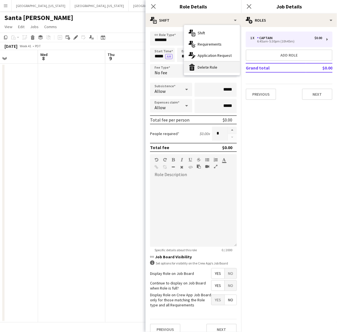
click at [200, 67] on div "bin-2 Delete Role" at bounding box center [212, 67] width 56 height 11
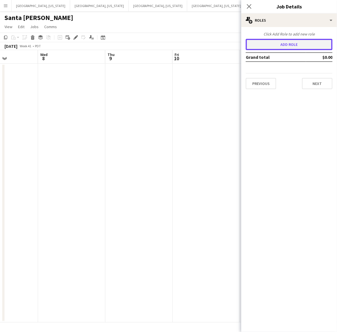
click at [276, 42] on button "Add role" at bounding box center [289, 44] width 87 height 11
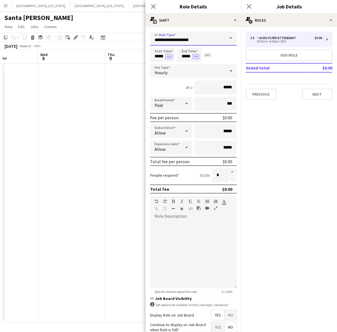
click at [210, 34] on input "**********" at bounding box center [193, 39] width 87 height 14
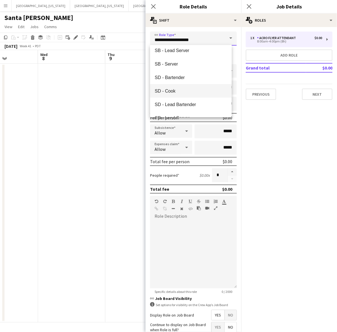
scroll to position [1407, 0]
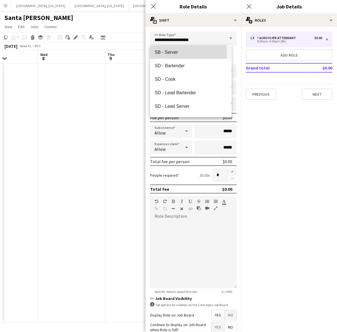
click at [167, 53] on span "SB - Server" at bounding box center [190, 52] width 72 height 5
type input "**********"
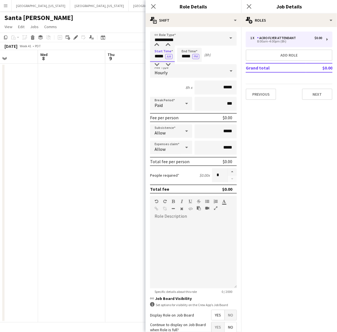
drag, startPoint x: 153, startPoint y: 55, endPoint x: 176, endPoint y: 56, distance: 23.4
click at [176, 56] on div "Start Time ***** AM End Time ***** PM (8h)" at bounding box center [193, 55] width 87 height 14
type input "*****"
click at [169, 72] on div "Hourly" at bounding box center [187, 71] width 75 height 14
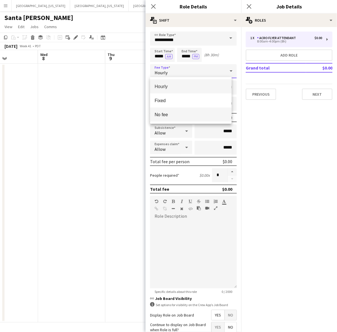
click at [171, 112] on span "No fee" at bounding box center [190, 114] width 72 height 5
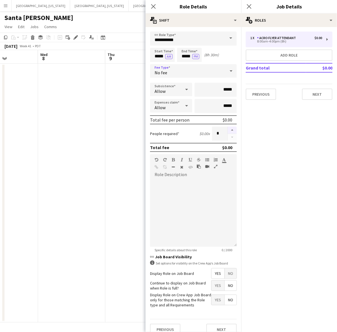
click at [228, 129] on button "button" at bounding box center [232, 130] width 9 height 7
type input "*"
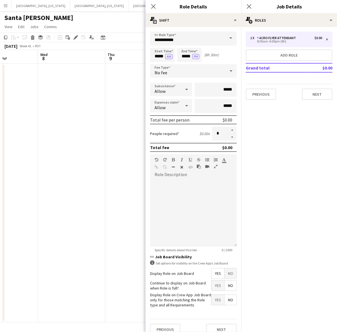
scroll to position [12, 0]
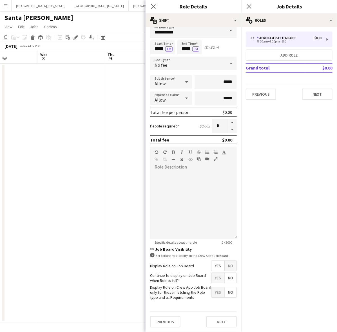
click at [211, 274] on span "Yes" at bounding box center [217, 278] width 13 height 10
click at [216, 320] on button "Next" at bounding box center [221, 321] width 30 height 11
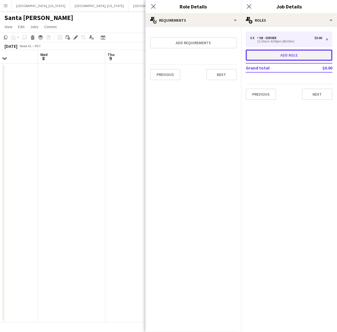
click at [297, 57] on button "Add role" at bounding box center [289, 55] width 87 height 11
type input "**********"
type input "*****"
type input "*"
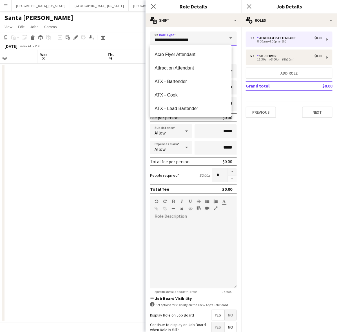
click at [184, 36] on input "**********" at bounding box center [193, 39] width 87 height 14
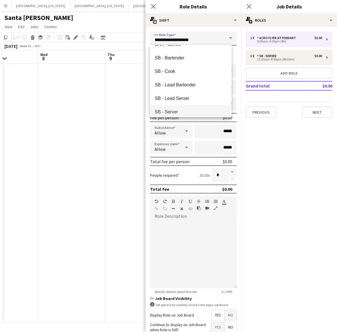
scroll to position [1337, 0]
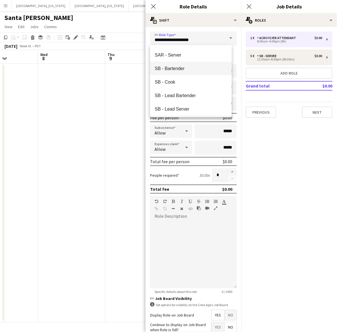
click at [172, 69] on span "SB - Bartender" at bounding box center [190, 68] width 72 height 5
type input "**********"
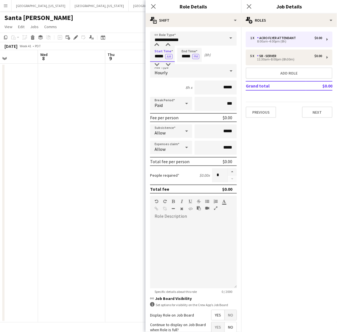
drag, startPoint x: 154, startPoint y: 53, endPoint x: 179, endPoint y: 58, distance: 25.1
click at [179, 58] on div "Start Time ***** AM End Time ***** PM (8h)" at bounding box center [193, 55] width 87 height 14
type input "*****"
click at [165, 54] on button "AM" at bounding box center [168, 56] width 7 height 5
type input "*****"
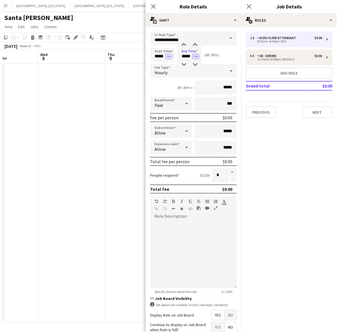
click at [174, 69] on div "Hourly" at bounding box center [187, 71] width 75 height 14
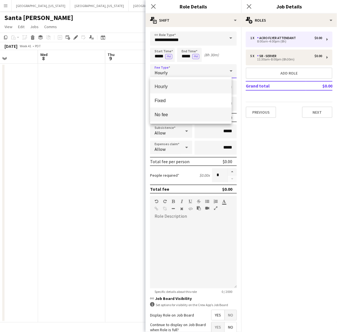
click at [167, 109] on mat-option "No fee" at bounding box center [190, 114] width 81 height 14
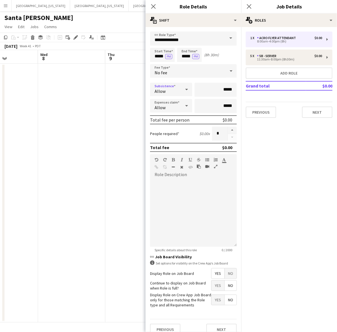
click at [176, 89] on div "Allow" at bounding box center [165, 90] width 31 height 14
click at [176, 89] on div at bounding box center [168, 166] width 337 height 332
click at [228, 128] on button "button" at bounding box center [232, 130] width 9 height 7
type input "*"
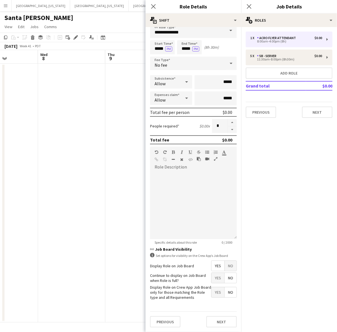
scroll to position [12, 0]
click at [215, 273] on span "Yes" at bounding box center [217, 278] width 13 height 10
click at [212, 321] on button "Next" at bounding box center [221, 321] width 30 height 11
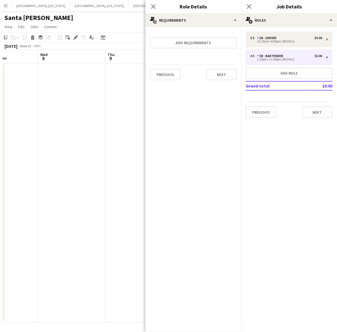
scroll to position [0, 0]
click at [277, 73] on button "Add role" at bounding box center [289, 73] width 87 height 11
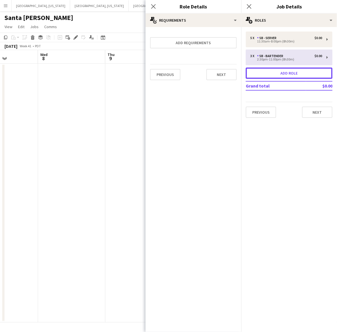
type input "**********"
type input "*****"
type input "*"
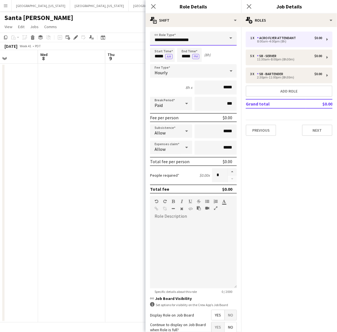
click at [182, 37] on input "**********" at bounding box center [193, 39] width 87 height 14
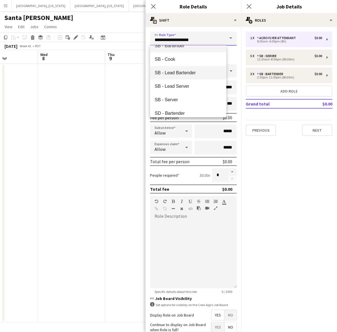
scroll to position [1372, 0]
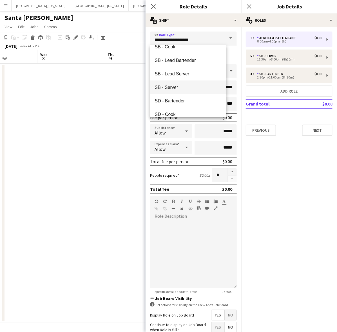
click at [170, 85] on span "SB - Server" at bounding box center [187, 87] width 67 height 5
type input "**********"
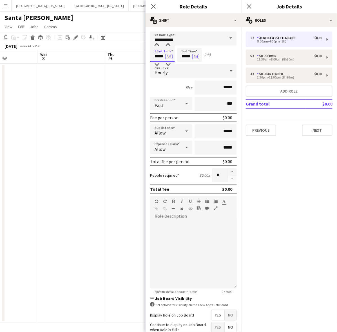
drag, startPoint x: 153, startPoint y: 55, endPoint x: 176, endPoint y: 60, distance: 23.5
click at [176, 59] on div "Start Time ***** AM End Time ***** PM (8h)" at bounding box center [193, 55] width 87 height 14
type input "*****"
click at [165, 54] on button "AM" at bounding box center [168, 56] width 7 height 5
type input "*****"
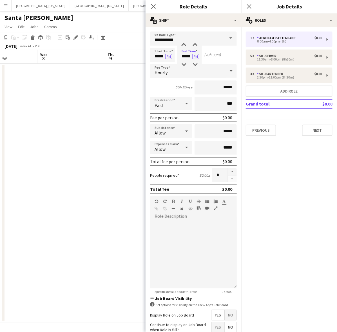
click at [192, 54] on button "PM" at bounding box center [195, 56] width 7 height 5
click at [167, 68] on div "Hourly" at bounding box center [187, 71] width 75 height 14
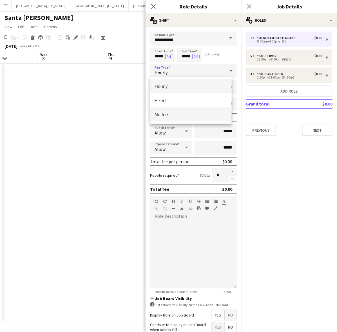
click at [178, 112] on span "No fee" at bounding box center [190, 114] width 72 height 5
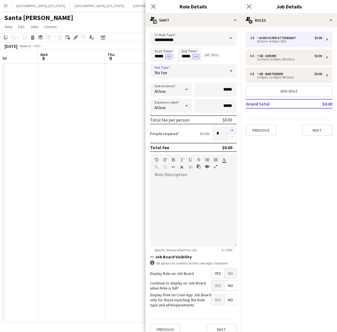
click at [228, 130] on button "button" at bounding box center [232, 130] width 9 height 7
type input "*"
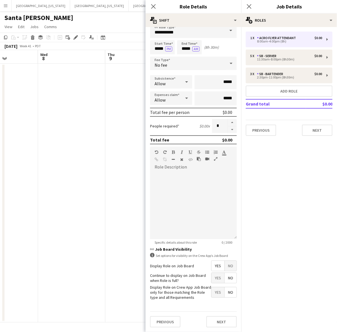
scroll to position [12, 0]
click at [212, 274] on span "Yes" at bounding box center [217, 278] width 13 height 10
click at [218, 322] on button "Next" at bounding box center [221, 321] width 30 height 11
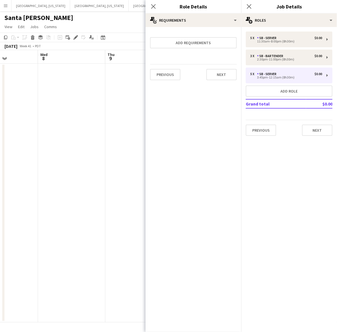
scroll to position [0, 0]
click at [254, 94] on button "Add role" at bounding box center [289, 91] width 87 height 11
type input "**********"
type input "*****"
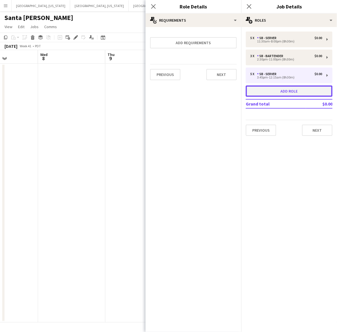
type input "*"
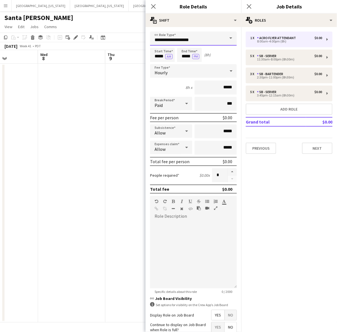
click at [171, 39] on input "**********" at bounding box center [193, 39] width 87 height 14
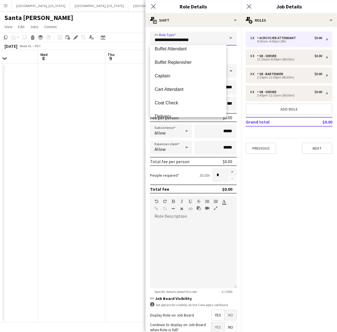
scroll to position [106, 0]
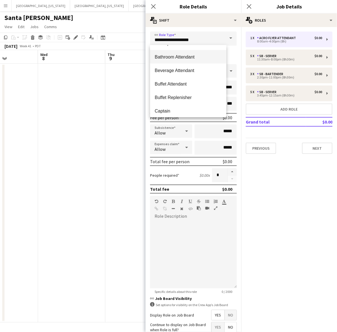
click at [179, 57] on span "Bathroom Attendant" at bounding box center [187, 56] width 67 height 5
type input "**********"
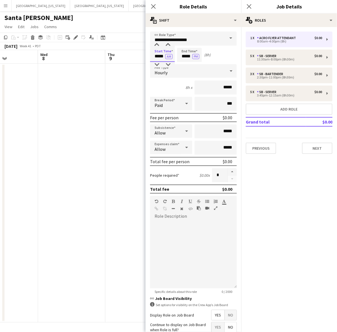
drag, startPoint x: 153, startPoint y: 56, endPoint x: 176, endPoint y: 60, distance: 23.1
click at [176, 60] on div "Start Time ***** AM End Time ***** PM (8h)" at bounding box center [193, 55] width 87 height 14
type input "*****"
click at [165, 54] on button "AM" at bounding box center [168, 56] width 7 height 5
type input "*****"
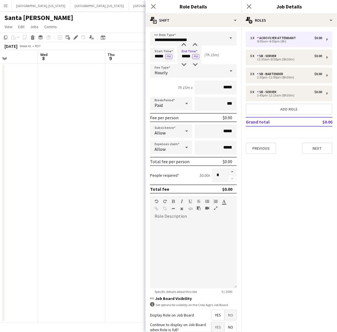
click at [168, 71] on div "Hourly" at bounding box center [187, 71] width 75 height 14
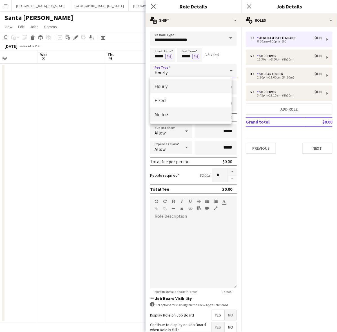
click at [176, 117] on span "No fee" at bounding box center [190, 114] width 72 height 5
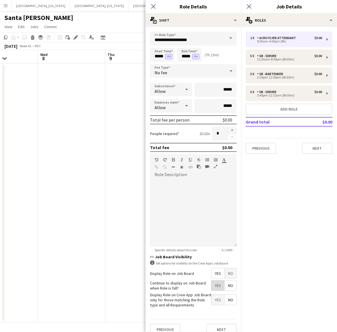
click at [213, 286] on span "Yes" at bounding box center [217, 286] width 13 height 10
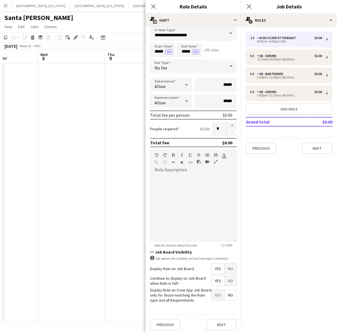
scroll to position [12, 0]
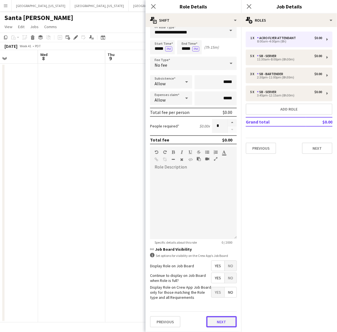
click at [210, 321] on button "Next" at bounding box center [221, 321] width 30 height 11
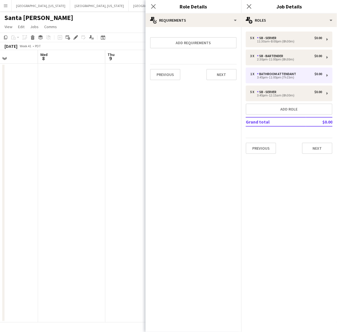
scroll to position [0, 0]
click at [151, 5] on icon "Close pop-in" at bounding box center [153, 6] width 5 height 5
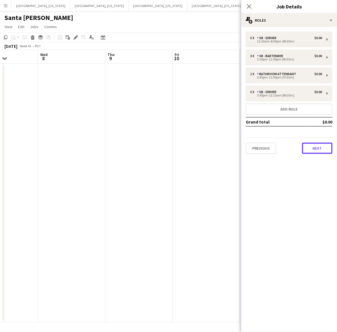
click at [313, 147] on button "Next" at bounding box center [317, 148] width 30 height 11
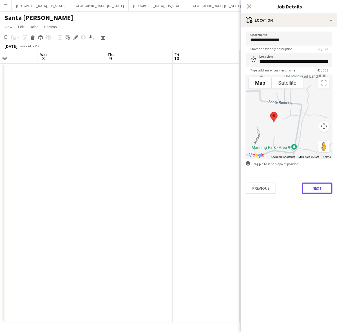
click at [314, 184] on button "Next" at bounding box center [317, 188] width 30 height 11
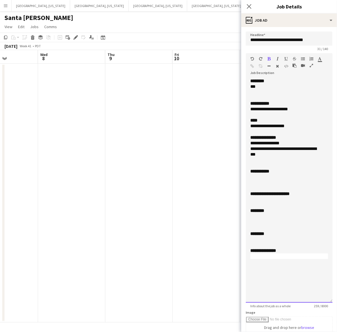
click at [260, 202] on div at bounding box center [289, 200] width 78 height 6
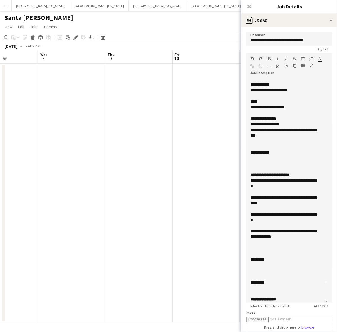
scroll to position [28, 0]
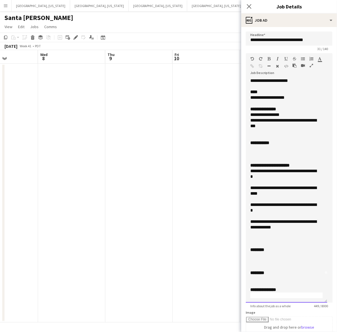
click at [258, 278] on div at bounding box center [286, 279] width 72 height 6
drag, startPoint x: 303, startPoint y: 283, endPoint x: 246, endPoint y: 280, distance: 57.2
click at [246, 280] on div "**********" at bounding box center [286, 190] width 81 height 225
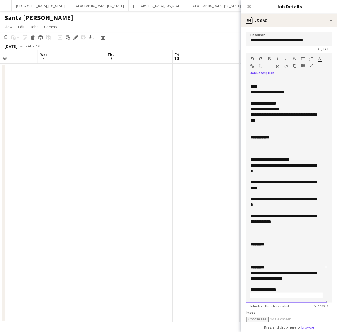
click at [275, 295] on div at bounding box center [286, 296] width 72 height 6
drag, startPoint x: 261, startPoint y: 297, endPoint x: 248, endPoint y: 297, distance: 12.9
click at [248, 297] on div "**********" at bounding box center [286, 190] width 81 height 225
click at [258, 249] on p at bounding box center [286, 250] width 72 height 6
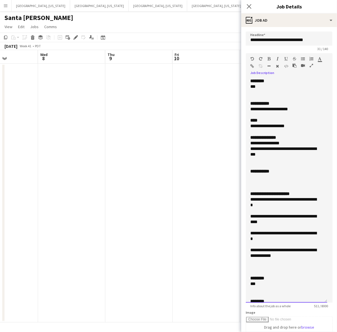
drag, startPoint x: 265, startPoint y: 85, endPoint x: 247, endPoint y: 81, distance: 18.5
click at [247, 81] on div "**********" at bounding box center [286, 190] width 81 height 225
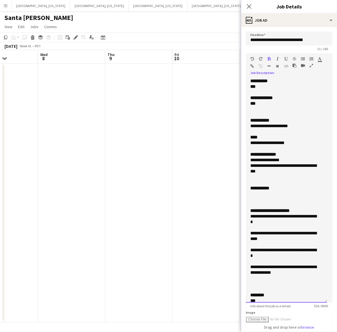
drag, startPoint x: 258, startPoint y: 85, endPoint x: 248, endPoint y: 85, distance: 9.6
click at [248, 85] on div "**********" at bounding box center [286, 190] width 81 height 225
drag, startPoint x: 261, startPoint y: 104, endPoint x: 239, endPoint y: 106, distance: 21.8
click at [239, 106] on body "Menu Boards Boards Boards All jobs Status Workforce Workforce My Workforce Recr…" at bounding box center [168, 166] width 337 height 332
click at [265, 114] on div at bounding box center [286, 115] width 72 height 6
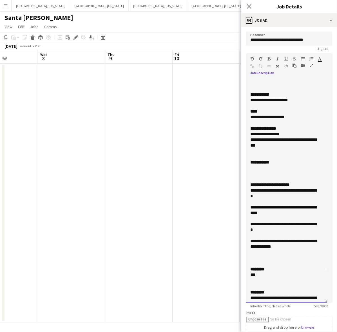
scroll to position [57, 0]
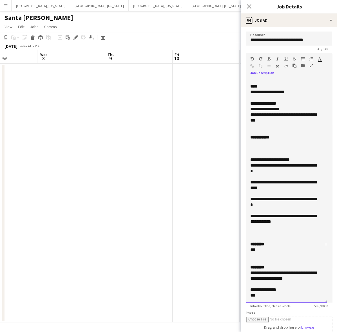
click at [283, 231] on div at bounding box center [286, 233] width 72 height 6
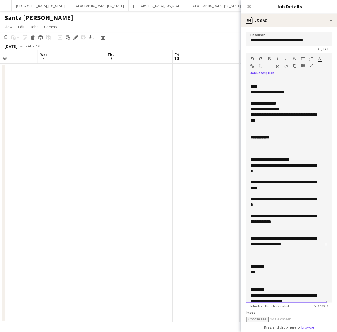
drag, startPoint x: 291, startPoint y: 243, endPoint x: 240, endPoint y: 240, distance: 50.8
click at [240, 240] on body "Menu Boards Boards Boards All jobs Status Workforce Workforce My Workforce Recr…" at bounding box center [168, 166] width 337 height 332
click at [320, 61] on icon "button" at bounding box center [320, 59] width 4 height 4
type input "*******"
click at [275, 234] on div at bounding box center [286, 233] width 72 height 6
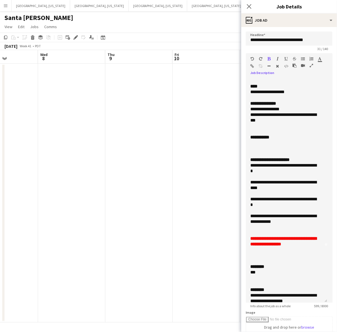
click at [286, 58] on icon "button" at bounding box center [285, 59] width 3 height 4
click at [294, 262] on div at bounding box center [286, 261] width 72 height 6
click at [302, 244] on div "**********" at bounding box center [283, 241] width 67 height 11
click at [252, 238] on u "**********" at bounding box center [283, 241] width 66 height 10
click at [255, 140] on div at bounding box center [286, 143] width 72 height 6
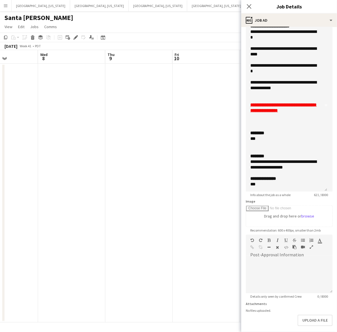
scroll to position [136, 0]
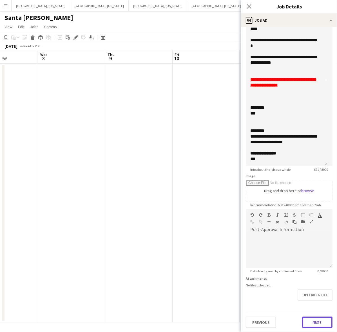
click at [308, 317] on button "Next" at bounding box center [317, 322] width 30 height 11
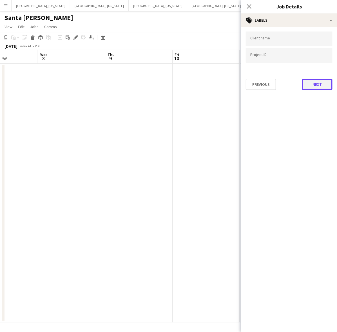
click at [320, 86] on button "Next" at bounding box center [317, 84] width 30 height 11
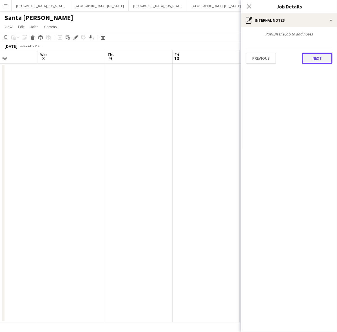
click at [314, 56] on button "Next" at bounding box center [317, 58] width 30 height 11
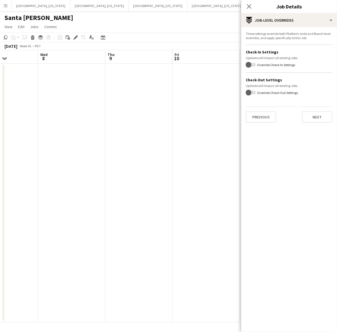
click at [322, 109] on div "Previous Next" at bounding box center [289, 115] width 87 height 16
click at [323, 119] on button "Next" at bounding box center [317, 116] width 30 height 11
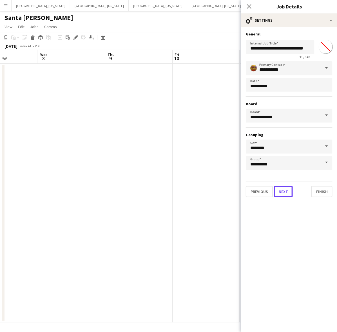
click at [288, 192] on button "Next" at bounding box center [283, 191] width 19 height 11
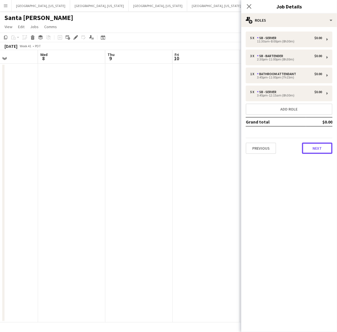
click at [318, 151] on button "Next" at bounding box center [317, 148] width 30 height 11
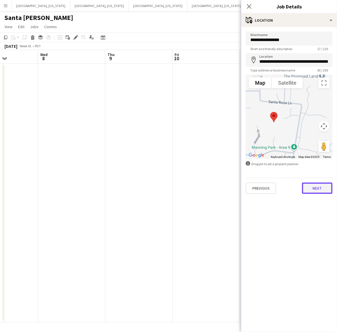
click at [317, 186] on button "Next" at bounding box center [317, 188] width 30 height 11
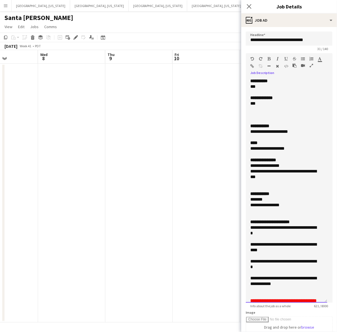
drag, startPoint x: 297, startPoint y: 156, endPoint x: 248, endPoint y: 144, distance: 50.8
click at [248, 144] on div "**********" at bounding box center [286, 190] width 81 height 225
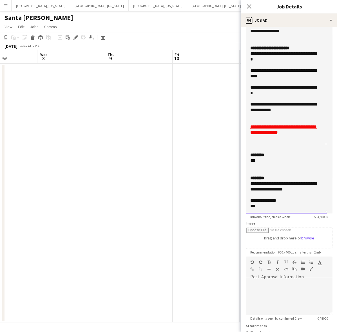
scroll to position [136, 0]
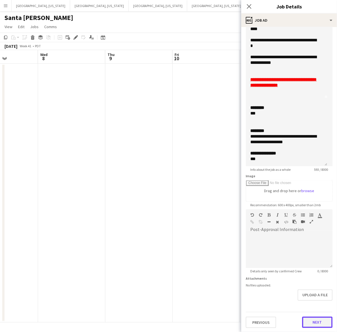
click at [310, 324] on button "Next" at bounding box center [317, 322] width 30 height 11
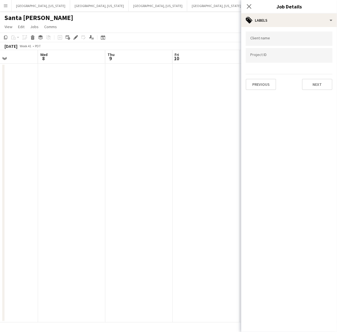
drag, startPoint x: 213, startPoint y: 223, endPoint x: 234, endPoint y: 131, distance: 94.5
click at [213, 222] on app-date-cell at bounding box center [206, 193] width 67 height 259
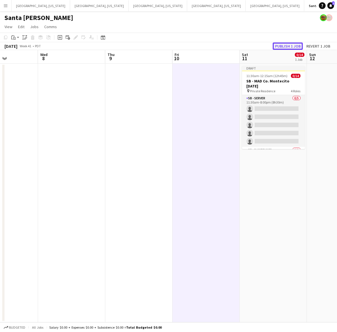
click at [283, 49] on button "Publish 1 job" at bounding box center [288, 45] width 30 height 7
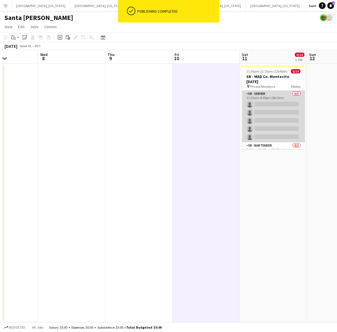
click at [294, 129] on app-card-role "SB - Server 0/5 11:30am-8:00pm (8h30m) single-neutral-actions single-neutral-ac…" at bounding box center [273, 117] width 63 height 52
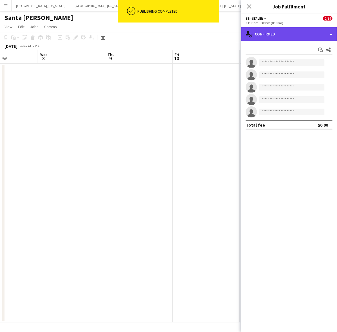
click at [291, 37] on div "single-neutral-actions-check-2 Confirmed" at bounding box center [289, 34] width 96 height 14
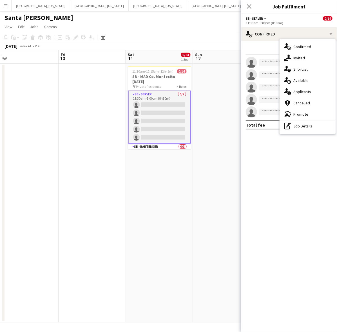
scroll to position [0, 210]
drag, startPoint x: 208, startPoint y: 166, endPoint x: 94, endPoint y: 198, distance: 117.8
click at [94, 198] on app-calendar-viewport "Mon 6 Tue 7 Wed 8 Thu 9 Fri 10 Sat 11 0/14 1 Job Sun 12 Mon 13 Tue 14 Wed 15 11…" at bounding box center [168, 186] width 337 height 272
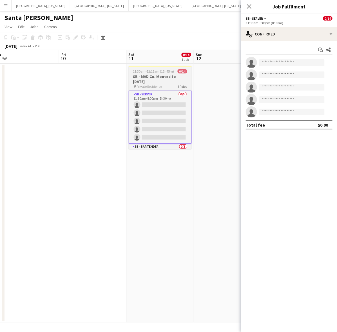
click at [147, 75] on h3 "SB - MAD Co. Montecito [DATE]" at bounding box center [160, 79] width 63 height 10
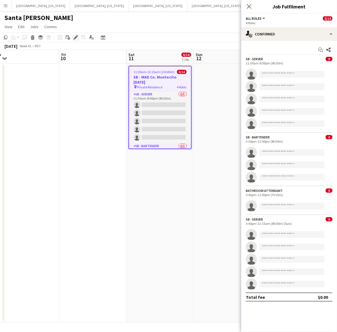
click at [73, 37] on icon "Edit" at bounding box center [75, 37] width 5 height 5
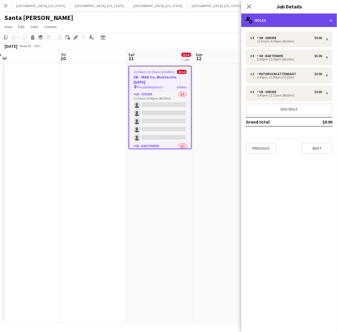
click at [294, 16] on div "multiple-users-add Roles" at bounding box center [289, 21] width 96 height 14
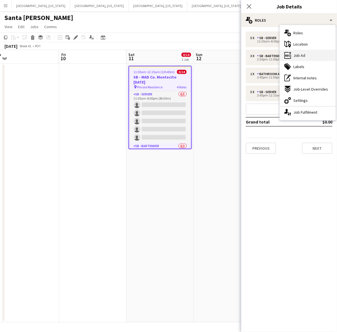
click at [300, 56] on span "Job Ad" at bounding box center [299, 55] width 12 height 5
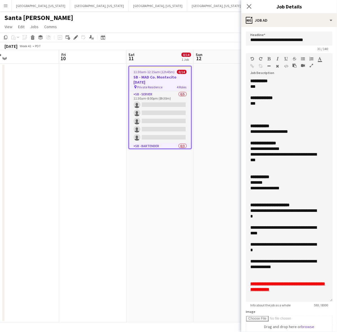
drag, startPoint x: 329, startPoint y: 110, endPoint x: 322, endPoint y: 300, distance: 190.1
click at [322, 300] on div "**********" at bounding box center [289, 190] width 87 height 224
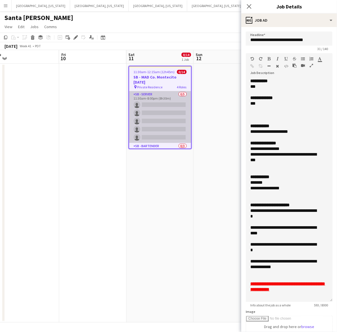
click at [172, 106] on app-card-role "SB - Server 0/5 11:30am-8:00pm (8h30m) single-neutral-actions single-neutral-ac…" at bounding box center [160, 117] width 62 height 52
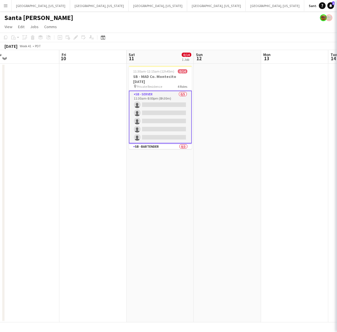
click at [172, 106] on app-card-role "SB - Server 0/5 11:30am-8:00pm (8h30m) single-neutral-actions single-neutral-ac…" at bounding box center [160, 117] width 63 height 53
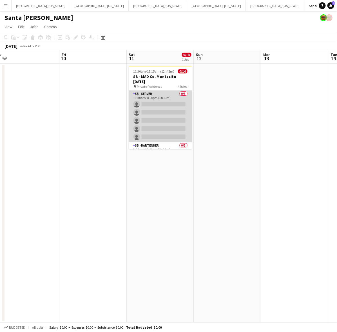
click at [178, 106] on app-card-role "SB - Server 0/5 11:30am-8:00pm (8h30m) single-neutral-actions single-neutral-ac…" at bounding box center [160, 117] width 63 height 52
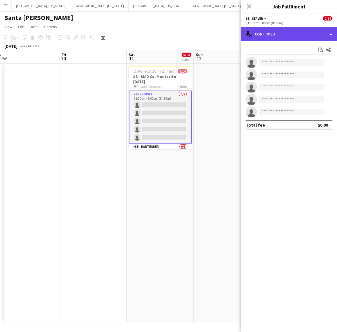
click at [276, 33] on div "single-neutral-actions-check-2 Confirmed" at bounding box center [289, 34] width 96 height 14
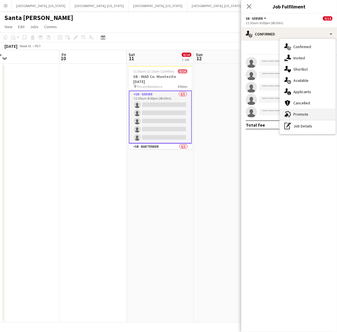
click at [292, 116] on div "advertising-megaphone Promote" at bounding box center [308, 114] width 56 height 11
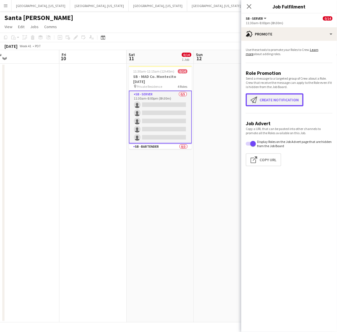
click at [278, 103] on button "Create notification Create notification" at bounding box center [275, 99] width 58 height 13
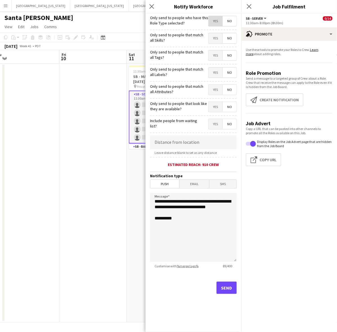
click at [220, 18] on span "Yes" at bounding box center [216, 21] width 14 height 10
click at [229, 19] on span "No" at bounding box center [230, 21] width 14 height 10
click at [228, 291] on button "Send" at bounding box center [226, 288] width 20 height 12
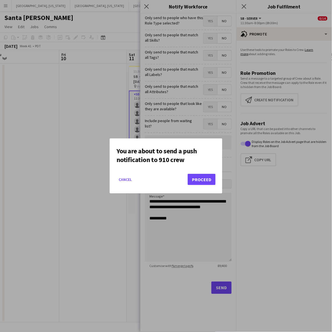
click at [205, 185] on mat-dialog-actions "Cancel Proceed" at bounding box center [165, 182] width 99 height 24
click at [202, 180] on button "Proceed" at bounding box center [201, 179] width 28 height 11
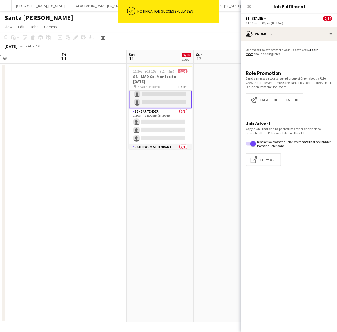
click at [151, 121] on app-card-role "SB - Bartender 0/3 2:30pm-11:00pm (8h30m) single-neutral-actions single-neutral…" at bounding box center [160, 125] width 63 height 35
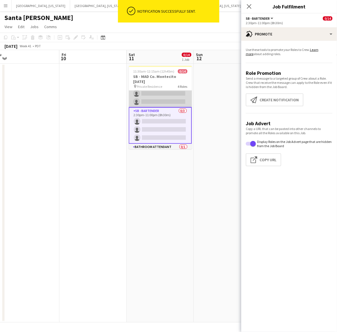
scroll to position [35, 0]
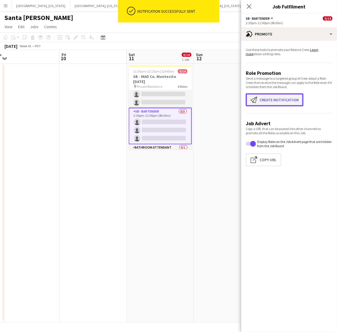
click at [270, 96] on button "Create notification Create notification" at bounding box center [275, 99] width 58 height 13
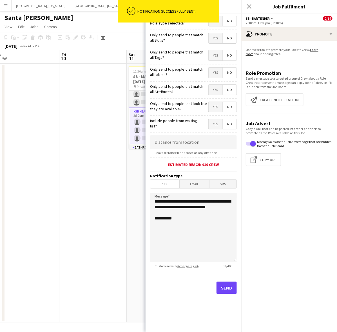
click at [221, 25] on span "Yes" at bounding box center [216, 21] width 14 height 10
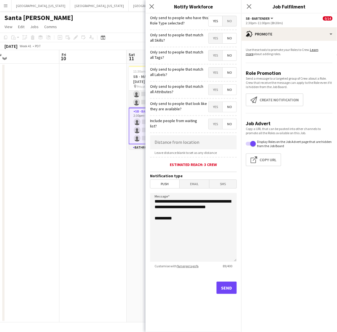
click at [230, 20] on span "No" at bounding box center [230, 21] width 14 height 10
click at [228, 293] on button "Send" at bounding box center [226, 288] width 20 height 12
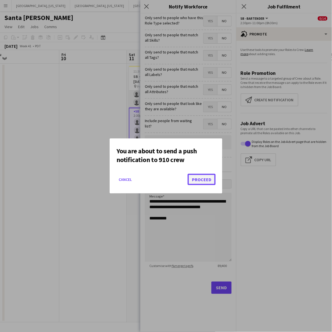
click at [200, 179] on button "Proceed" at bounding box center [201, 179] width 28 height 11
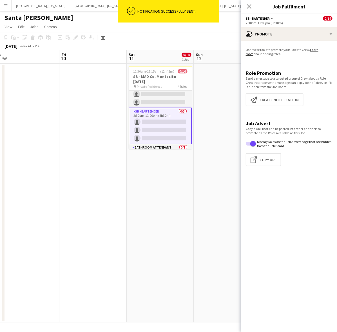
scroll to position [0, 0]
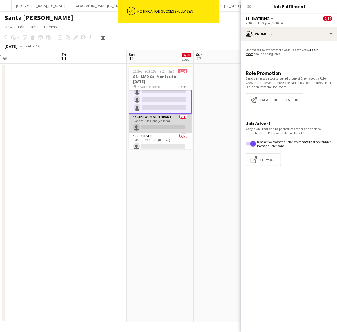
click at [154, 120] on app-card-role "Bathroom Attendant 0/1 3:45pm-11:00pm (7h15m) single-neutral-actions" at bounding box center [160, 123] width 63 height 19
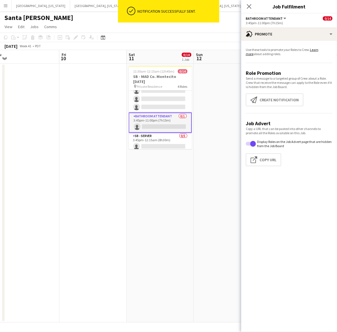
scroll to position [65, 0]
click at [263, 99] on button "Create notification Create notification" at bounding box center [275, 99] width 58 height 13
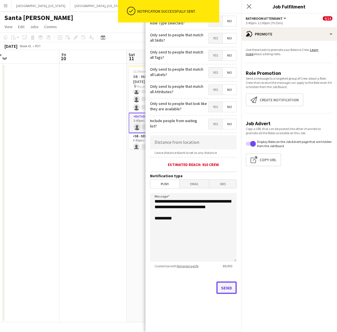
click at [228, 292] on button "Send" at bounding box center [226, 288] width 20 height 12
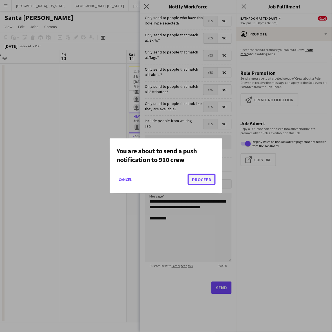
click at [206, 176] on button "Proceed" at bounding box center [201, 179] width 28 height 11
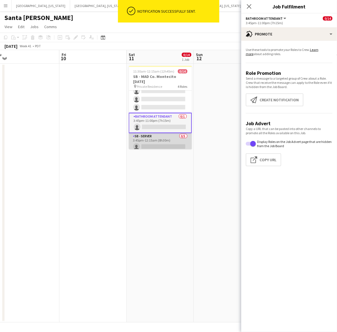
click at [156, 142] on app-card-role "SB - Server 0/5 3:45pm-12:15am (8h30m) single-neutral-actions single-neutral-ac…" at bounding box center [160, 159] width 63 height 52
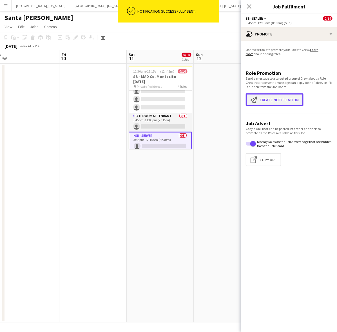
click at [268, 97] on button "Create notification Create notification" at bounding box center [275, 99] width 58 height 13
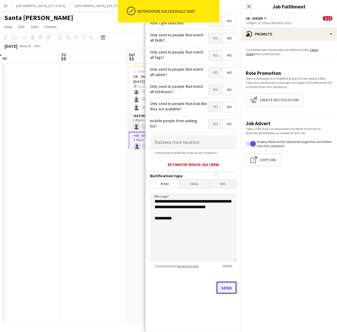
click at [227, 286] on button "Send" at bounding box center [226, 288] width 20 height 12
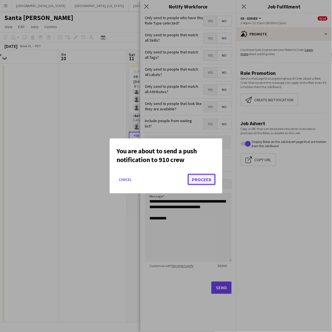
click at [199, 179] on button "Proceed" at bounding box center [201, 179] width 28 height 11
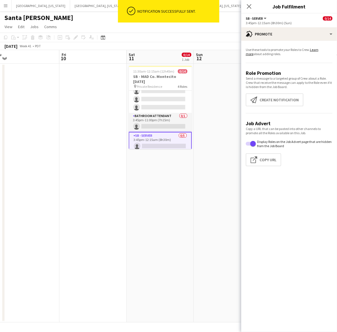
click at [71, 96] on app-date-cell at bounding box center [92, 193] width 67 height 259
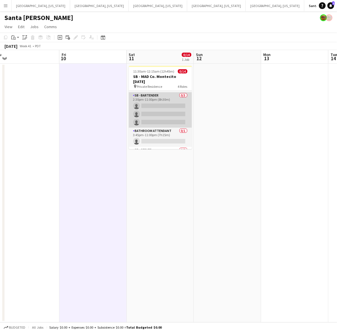
scroll to position [0, 0]
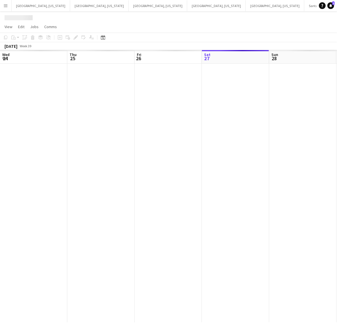
scroll to position [0, 134]
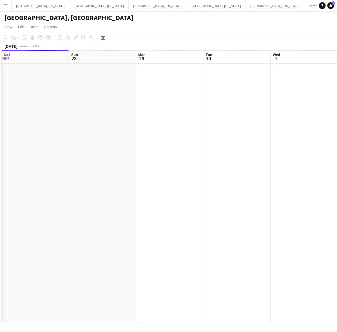
drag, startPoint x: 282, startPoint y: 120, endPoint x: 110, endPoint y: 150, distance: 174.2
click at [112, 149] on app-calendar-viewport "Wed 24 Thu 25 Fri 26 Sat 27 Sun 28 Mon 29 Tue 30 Wed 1 Thu 2 Fri 3" at bounding box center [168, 186] width 337 height 272
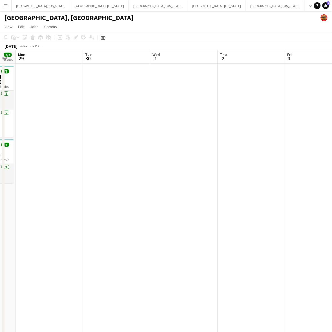
drag, startPoint x: 255, startPoint y: 127, endPoint x: 84, endPoint y: 151, distance: 173.3
click at [94, 149] on app-calendar-viewport "Fri 26 Sat 27 23/28 6 Jobs Sun 28 4/4 2 Jobs Mon 29 Tue 30 Wed 1 Thu 2 Fri 3 Sa…" at bounding box center [166, 264] width 332 height 428
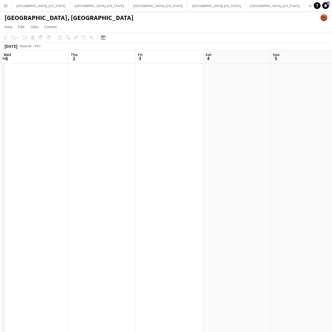
click at [13, 157] on app-calendar-viewport "Sun 28 4/4 2 Jobs Mon 29 Tue 30 Wed 1 Thu 2 Fri 3 Sat 4 Sun 5 Mon 6 Tue 7 2:30p…" at bounding box center [166, 264] width 332 height 428
drag, startPoint x: 271, startPoint y: 111, endPoint x: 39, endPoint y: 153, distance: 236.2
click at [72, 148] on app-calendar-viewport "Fri 3 Sat 4 Sun 5 Mon 6 Tue 7 Wed 8 Thu 9 Fri 10 Sat 11 1/1 1 Job Sun 12 4:00pm…" at bounding box center [166, 264] width 332 height 428
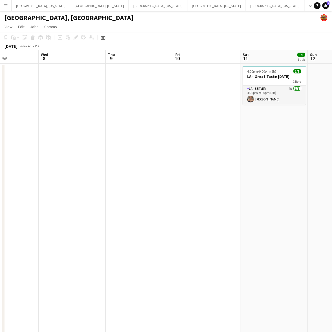
scroll to position [0, 212]
drag, startPoint x: 139, startPoint y: 136, endPoint x: 94, endPoint y: 145, distance: 45.8
click at [95, 144] on app-calendar-viewport "Sun 5 Mon 6 Tue 7 Wed 8 Thu 9 Fri 10 Sat 11 1/1 1 Job Sun 12 Mon 13 Tue 14 4:00…" at bounding box center [166, 264] width 332 height 428
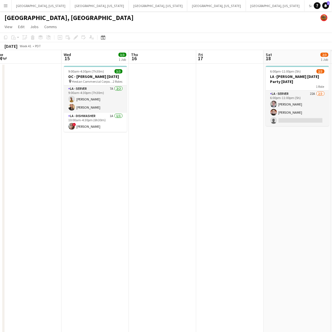
scroll to position [0, 208]
drag, startPoint x: 265, startPoint y: 104, endPoint x: 74, endPoint y: 135, distance: 194.1
click at [74, 135] on app-calendar-viewport "Sat 11 1/1 1 Job Sun 12 Mon 13 Tue 14 Wed 15 3/3 1 Job Thu 16 Fri 17 Sat 18 2/3…" at bounding box center [166, 264] width 332 height 428
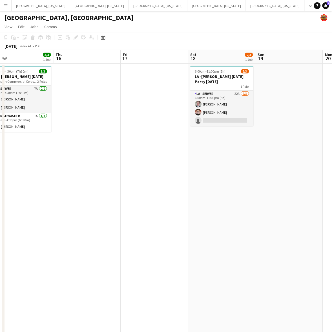
scroll to position [0, 196]
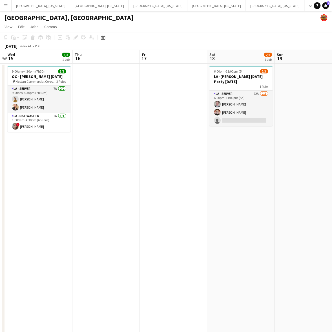
drag, startPoint x: 69, startPoint y: 141, endPoint x: -45, endPoint y: 162, distance: 116.0
click at [0, 162] on html "Menu Boards Boards Boards All jobs Status Workforce Workforce My Workforce Recr…" at bounding box center [166, 239] width 332 height 478
click at [255, 79] on h3 "LA -[PERSON_NAME] [DATE] Party [DATE]" at bounding box center [240, 79] width 63 height 10
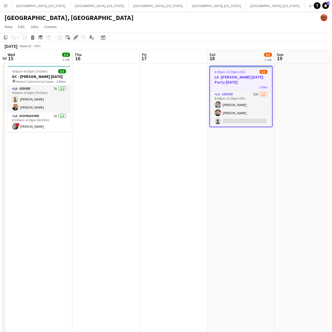
click at [75, 37] on icon "Edit" at bounding box center [75, 37] width 5 height 5
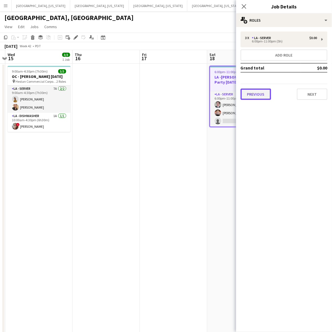
click at [265, 91] on button "Previous" at bounding box center [255, 94] width 30 height 11
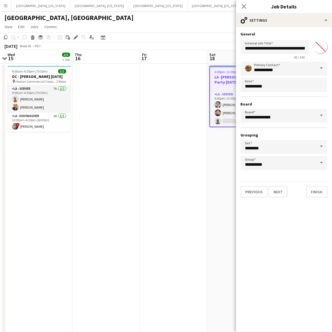
click at [205, 131] on app-date-cell at bounding box center [173, 271] width 67 height 415
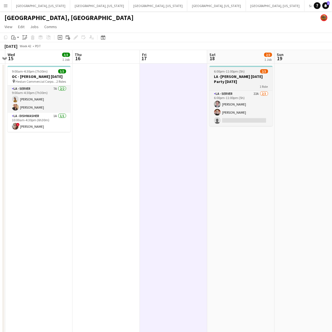
click at [255, 78] on h3 "LA -[PERSON_NAME] [DATE] Party [DATE]" at bounding box center [240, 79] width 63 height 10
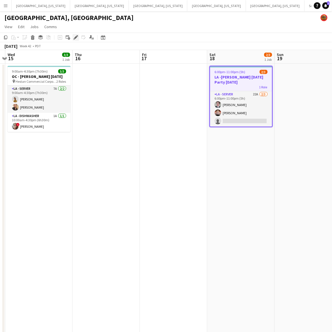
click at [75, 36] on icon "Edit" at bounding box center [75, 37] width 5 height 5
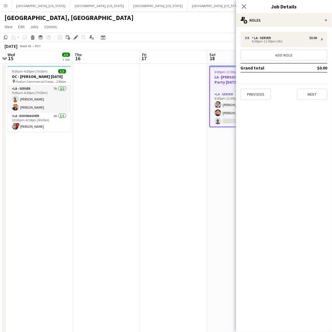
click at [310, 99] on div "3 x LA - Server $0.00 6:00pm-11:00pm (5h) Add role Grand total $0.00 Previous N…" at bounding box center [284, 65] width 96 height 77
click at [310, 93] on button "Next" at bounding box center [312, 94] width 30 height 11
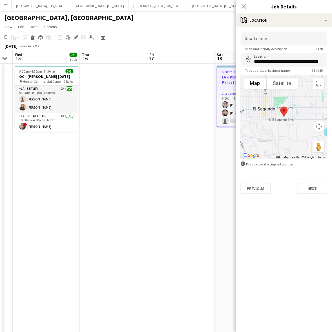
scroll to position [0, 205]
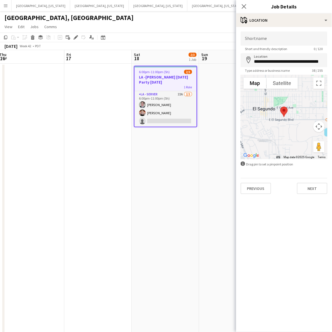
drag, startPoint x: 185, startPoint y: 203, endPoint x: 138, endPoint y: 211, distance: 47.3
click at [138, 211] on app-calendar-viewport "Mon 13 Tue 14 Wed 15 3/3 1 Job Thu 16 Fri 17 Sat 18 2/3 1 Job Sun 19 Mon 20 Tue…" at bounding box center [166, 264] width 332 height 428
drag, startPoint x: 176, startPoint y: 153, endPoint x: 173, endPoint y: 147, distance: 6.8
click at [176, 153] on app-date-cell "6:00pm-11:00pm (5h) 2/3 LA -[PERSON_NAME] [DATE] Party [DATE] 1 Role LA - Serve…" at bounding box center [165, 271] width 67 height 415
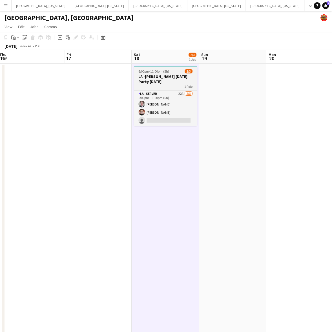
click at [165, 76] on h3 "LA -[PERSON_NAME] [DATE] Party [DATE]" at bounding box center [165, 79] width 63 height 10
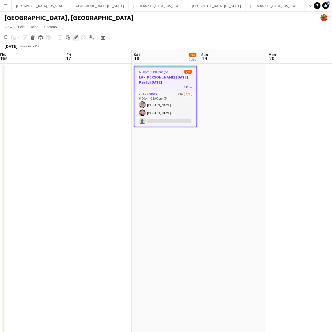
click at [73, 37] on icon "Edit" at bounding box center [75, 37] width 5 height 5
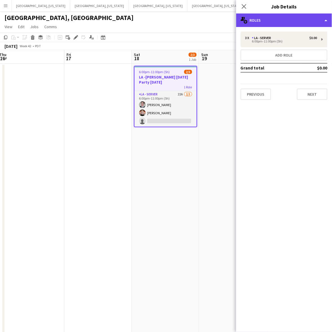
click at [277, 17] on div "multiple-users-add Roles" at bounding box center [284, 21] width 96 height 14
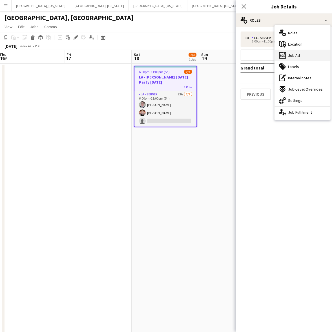
click at [300, 53] on div "ads-window Job Ad" at bounding box center [302, 55] width 56 height 11
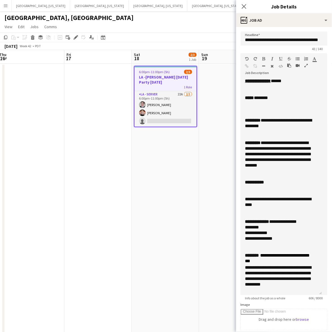
drag, startPoint x: 326, startPoint y: 115, endPoint x: 270, endPoint y: 271, distance: 165.6
click at [299, 290] on div "**********" at bounding box center [280, 186] width 81 height 217
click at [155, 176] on app-date-cell "6:00pm-11:00pm (5h) 2/3 LA -[PERSON_NAME] [DATE] Party [DATE] 1 Role LA - Serve…" at bounding box center [165, 271] width 67 height 415
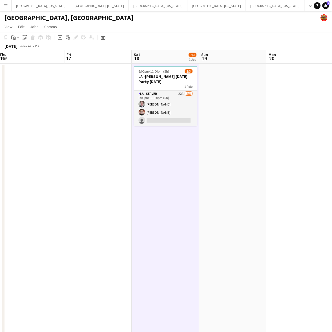
scroll to position [0, 161]
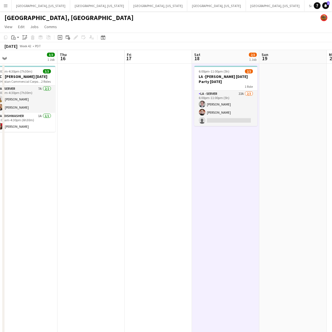
drag, startPoint x: 87, startPoint y: 137, endPoint x: 310, endPoint y: 89, distance: 228.0
click at [308, 90] on app-calendar-viewport "Mon 13 Tue 14 Wed 15 3/3 1 Job Thu 16 Fri 17 Sat 18 2/3 1 Job Sun 19 Mon 20 Tue…" at bounding box center [166, 264] width 332 height 428
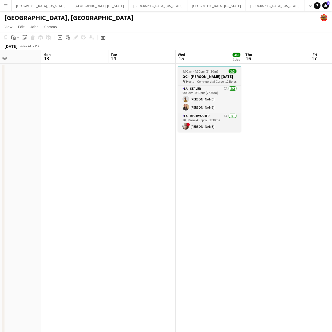
click at [202, 71] on span "9:00am-4:30pm (7h30m)" at bounding box center [200, 71] width 36 height 4
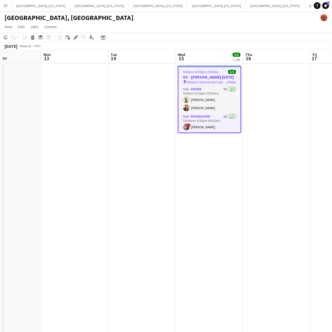
click at [74, 37] on icon "Edit" at bounding box center [75, 37] width 5 height 5
type input "**********"
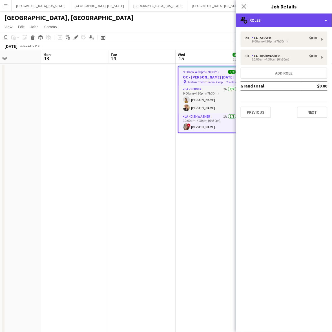
click at [261, 21] on div "multiple-users-add Roles" at bounding box center [284, 21] width 96 height 14
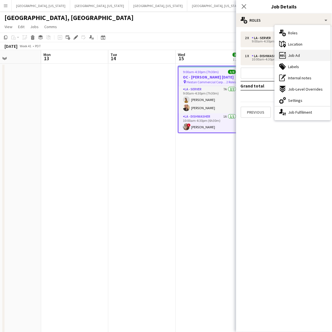
click at [289, 55] on span "Job Ad" at bounding box center [294, 55] width 12 height 5
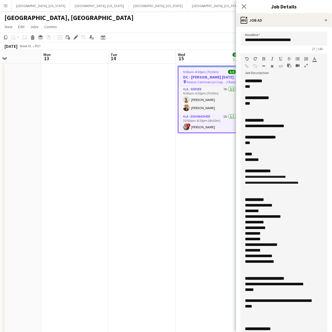
drag, startPoint x: 319, startPoint y: 108, endPoint x: 300, endPoint y: 343, distance: 235.2
click at [300, 332] on html "Menu Boards Boards Boards All jobs Status Workforce Workforce My Workforce Recr…" at bounding box center [166, 239] width 332 height 478
click at [185, 164] on app-date-cell "9:00am-4:30pm (7h30m) 3/3 OC - [PERSON_NAME] [DATE] pin Hestan Commercial Corpo…" at bounding box center [209, 271] width 67 height 415
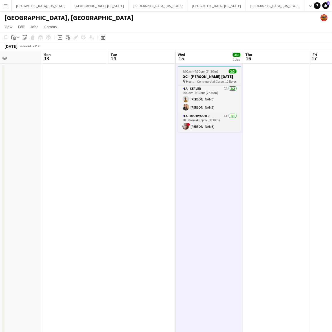
click at [191, 75] on h3 "OC - [PERSON_NAME] [DATE]" at bounding box center [209, 76] width 63 height 5
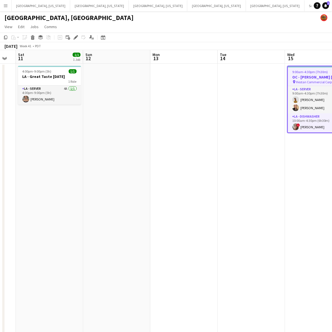
scroll to position [0, 118]
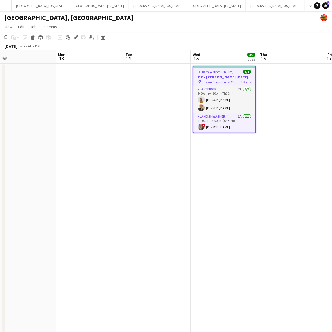
drag, startPoint x: 113, startPoint y: 134, endPoint x: 65, endPoint y: 192, distance: 75.4
click at [64, 193] on app-calendar-viewport "Thu 9 Fri 10 Sat 11 1/1 1 Job Sun 12 Mon 13 Tue 14 Wed 15 3/3 1 Job Thu 16 Fri …" at bounding box center [166, 264] width 332 height 428
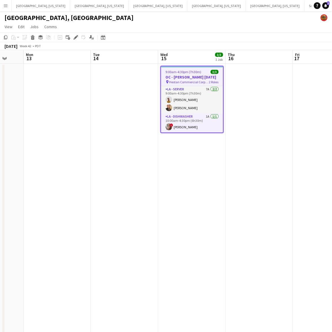
drag, startPoint x: 295, startPoint y: 114, endPoint x: 146, endPoint y: 150, distance: 152.5
click at [154, 149] on app-calendar-viewport "Fri 10 Sat 11 1/1 1 Job Sun 12 Mon 13 Tue 14 Wed 15 3/3 1 Job Thu 16 Fri 17 Sat…" at bounding box center [166, 264] width 332 height 428
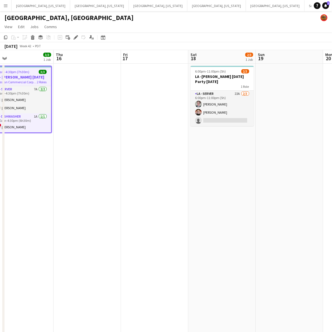
click at [223, 158] on app-date-cell "6:00pm-11:00pm (5h) 2/3 LA -[PERSON_NAME] [DATE] Party [DATE] 1 Role LA - Serve…" at bounding box center [221, 271] width 67 height 415
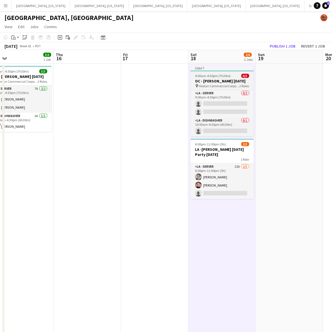
click at [211, 79] on h3 "OC - [PERSON_NAME] [DATE]" at bounding box center [222, 81] width 63 height 5
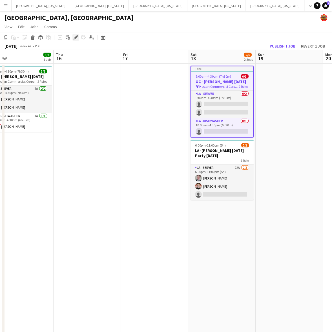
click at [75, 39] on icon "Edit" at bounding box center [75, 37] width 5 height 5
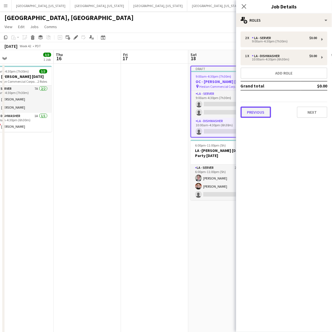
click at [251, 112] on button "Previous" at bounding box center [255, 112] width 30 height 11
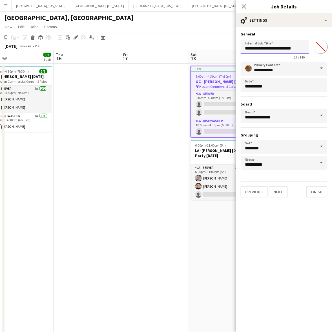
click at [276, 47] on input "**********" at bounding box center [274, 47] width 69 height 14
type input "**********"
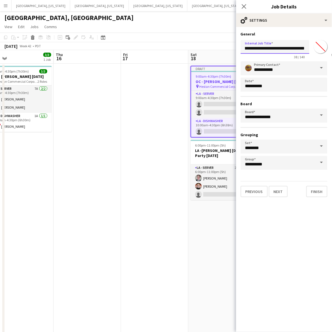
scroll to position [0, 0]
click at [301, 50] on input "**********" at bounding box center [274, 47] width 69 height 14
click at [279, 188] on button "Next" at bounding box center [277, 191] width 19 height 11
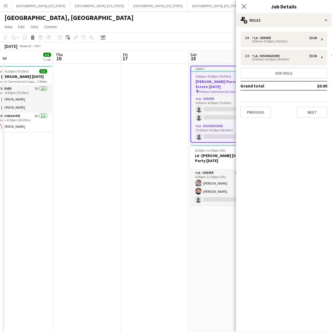
scroll to position [0, 0]
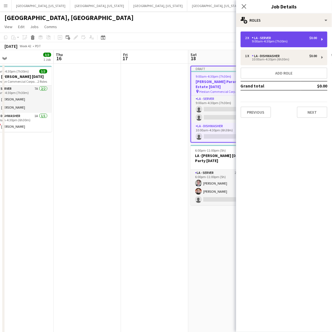
click at [295, 35] on div "2 x LA - Server $0.00 9:00am-4:30pm (7h30m)" at bounding box center [283, 40] width 87 height 16
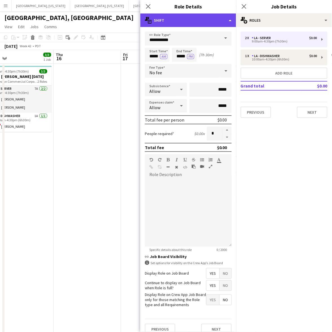
click at [190, 20] on div "multiple-actions-text Shift" at bounding box center [188, 21] width 96 height 14
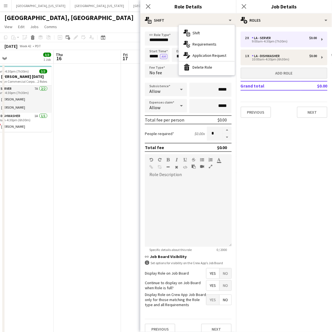
drag, startPoint x: 198, startPoint y: 66, endPoint x: 247, endPoint y: 51, distance: 51.7
click at [200, 66] on div "bin-2 Delete Role" at bounding box center [207, 67] width 56 height 11
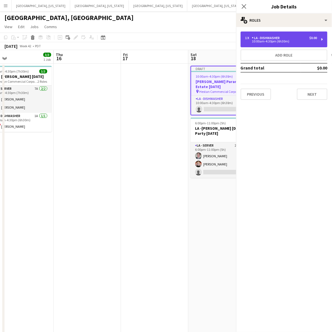
click at [266, 38] on div "LA - Dishwasher" at bounding box center [267, 38] width 30 height 4
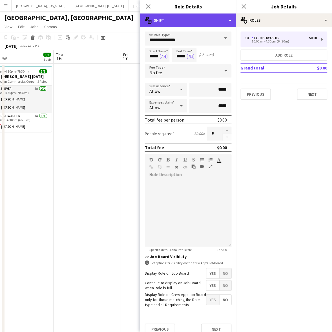
click at [207, 20] on div "multiple-actions-text Shift" at bounding box center [188, 21] width 96 height 14
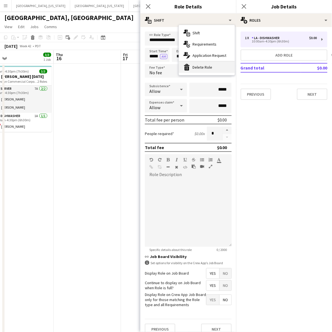
click at [208, 65] on div "bin-2 Delete Role" at bounding box center [207, 67] width 56 height 11
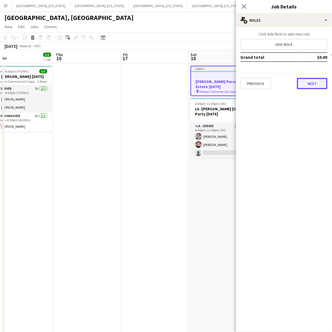
click at [323, 81] on button "Next" at bounding box center [312, 83] width 30 height 11
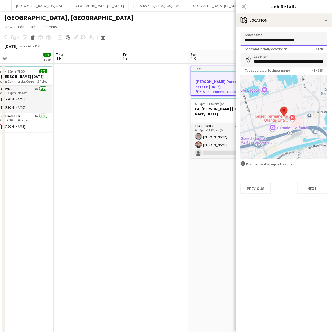
click at [276, 38] on input "**********" at bounding box center [283, 39] width 87 height 14
type input "**********"
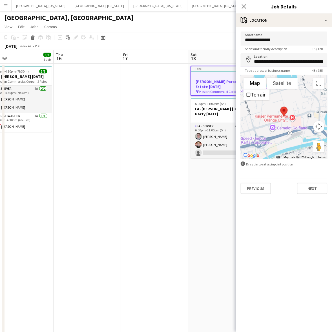
click at [273, 61] on input "**********" at bounding box center [283, 60] width 87 height 14
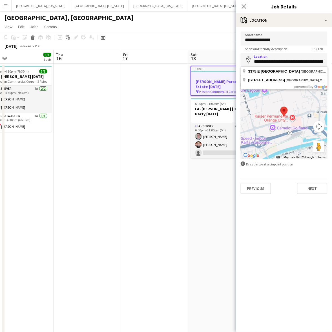
click at [273, 61] on input "**********" at bounding box center [283, 60] width 87 height 14
paste input
type input "**********"
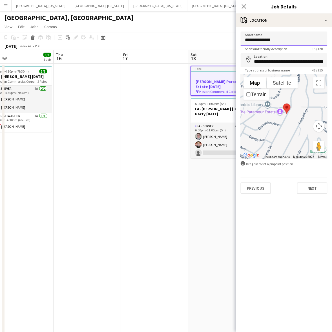
click at [244, 39] on input "**********" at bounding box center [283, 39] width 87 height 14
type input "**********"
click at [266, 61] on input "**********" at bounding box center [283, 60] width 87 height 14
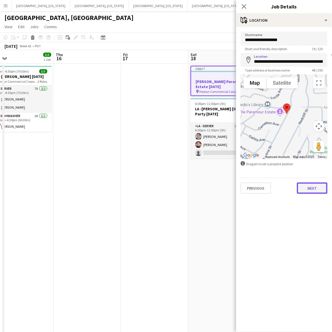
click at [314, 186] on button "Next" at bounding box center [312, 188] width 30 height 11
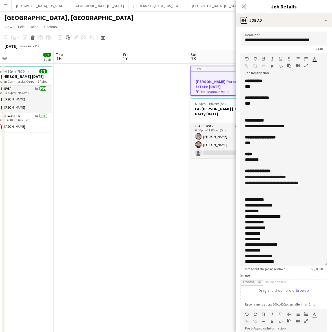
drag, startPoint x: 324, startPoint y: 131, endPoint x: 304, endPoint y: 251, distance: 121.5
click at [313, 266] on div "**********" at bounding box center [283, 172] width 87 height 188
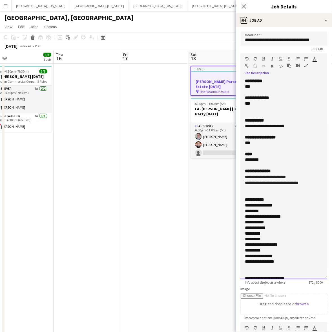
drag, startPoint x: 295, startPoint y: 125, endPoint x: 243, endPoint y: 129, distance: 52.2
click at [243, 129] on div "**********" at bounding box center [283, 178] width 87 height 201
drag, startPoint x: 255, startPoint y: 104, endPoint x: 245, endPoint y: 98, distance: 11.1
click at [245, 98] on div "**********" at bounding box center [283, 178] width 87 height 201
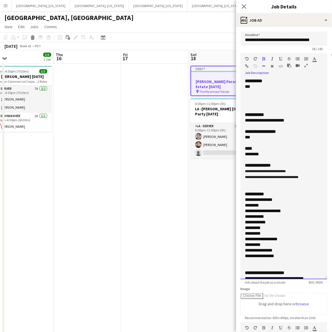
drag, startPoint x: 300, startPoint y: 120, endPoint x: 237, endPoint y: 120, distance: 63.6
click at [237, 120] on form "**********" at bounding box center [284, 237] width 96 height 410
drag, startPoint x: 254, startPoint y: 138, endPoint x: 241, endPoint y: 132, distance: 13.6
click at [241, 132] on div "**********" at bounding box center [283, 178] width 87 height 201
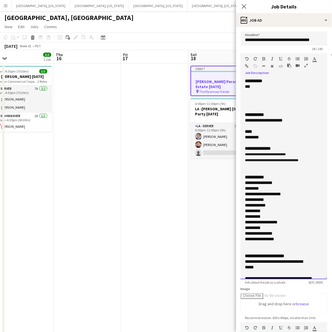
drag, startPoint x: 261, startPoint y: 167, endPoint x: 239, endPoint y: 155, distance: 24.7
click at [239, 155] on form "**********" at bounding box center [284, 237] width 96 height 410
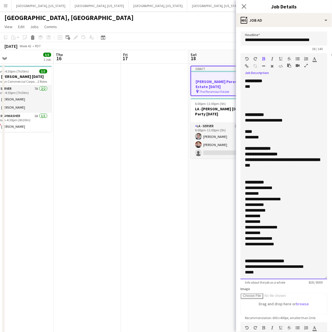
drag, startPoint x: 303, startPoint y: 165, endPoint x: 237, endPoint y: 154, distance: 66.6
click at [237, 154] on form "**********" at bounding box center [284, 237] width 96 height 410
click at [279, 159] on div "**********" at bounding box center [278, 162] width 67 height 11
click at [282, 163] on div "**********" at bounding box center [278, 162] width 67 height 11
drag, startPoint x: 282, startPoint y: 246, endPoint x: 244, endPoint y: 189, distance: 68.3
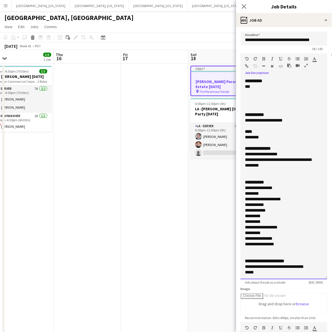
click at [244, 189] on div "**********" at bounding box center [283, 178] width 87 height 201
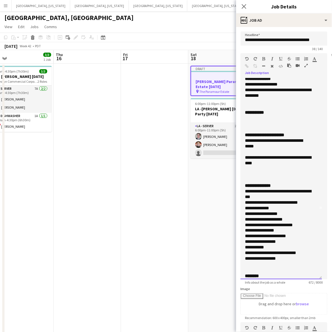
scroll to position [70, 0]
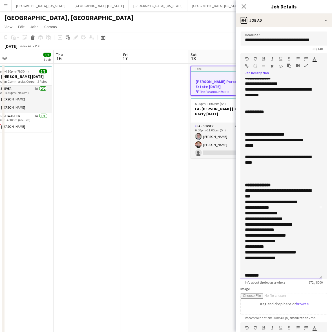
drag, startPoint x: 270, startPoint y: 160, endPoint x: 237, endPoint y: 140, distance: 39.4
click at [237, 140] on form "**********" at bounding box center [284, 237] width 96 height 410
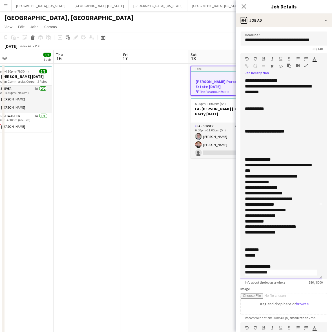
scroll to position [74, 0]
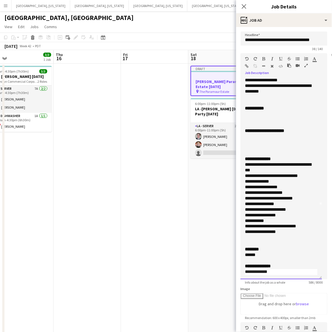
drag, startPoint x: 264, startPoint y: 256, endPoint x: 237, endPoint y: 256, distance: 26.5
click at [237, 256] on form "**********" at bounding box center [284, 237] width 96 height 410
drag, startPoint x: 287, startPoint y: 272, endPoint x: 241, endPoint y: 272, distance: 45.9
click at [241, 272] on div "**********" at bounding box center [280, 178] width 81 height 201
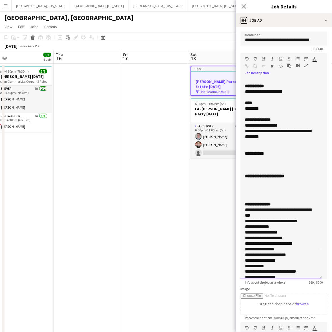
scroll to position [0, 0]
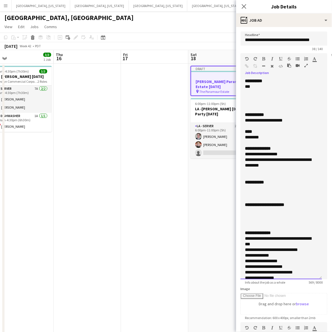
click at [256, 210] on div at bounding box center [278, 211] width 67 height 6
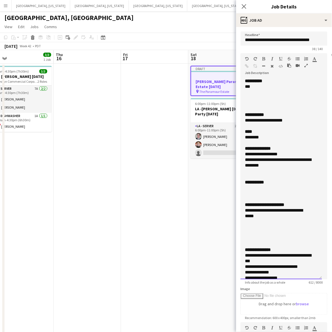
click at [248, 229] on div at bounding box center [281, 228] width 72 height 6
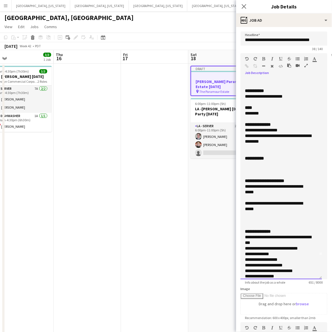
scroll to position [35, 0]
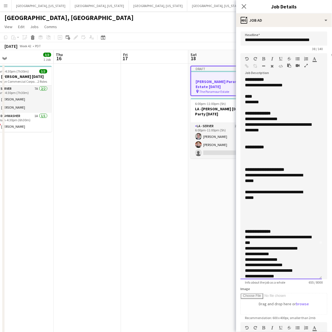
click at [257, 211] on div at bounding box center [281, 209] width 72 height 6
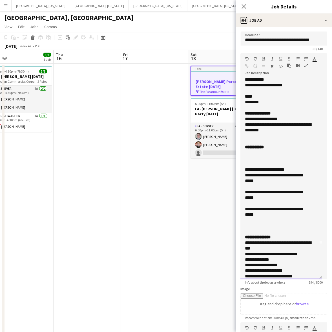
click at [270, 220] on div at bounding box center [281, 221] width 72 height 6
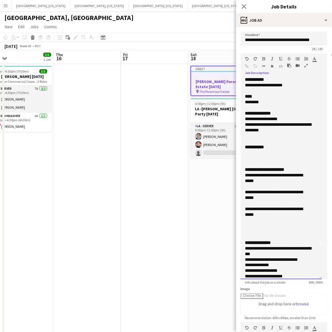
click at [264, 200] on div "**********" at bounding box center [278, 194] width 67 height 11
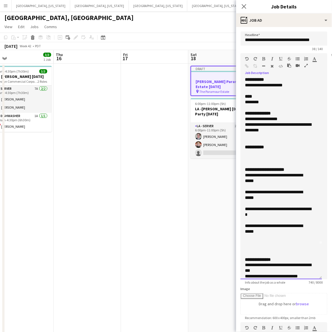
click at [277, 100] on div "********" at bounding box center [278, 102] width 67 height 6
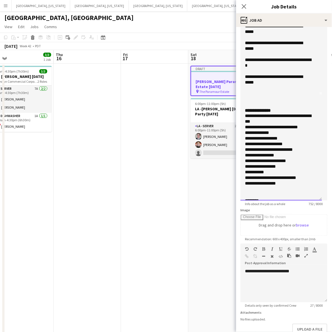
scroll to position [117, 0]
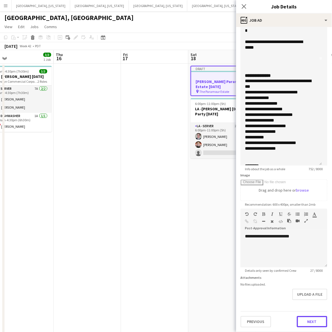
drag, startPoint x: 303, startPoint y: 322, endPoint x: 306, endPoint y: 295, distance: 26.9
click at [303, 322] on button "Next" at bounding box center [312, 321] width 30 height 11
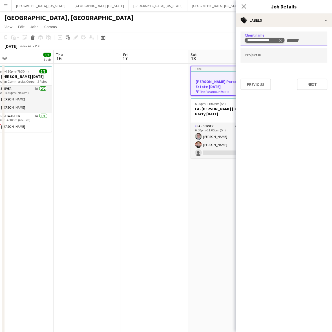
click at [280, 39] on icon "Remove tag" at bounding box center [280, 41] width 4 height 4
click at [286, 40] on input "Type to search client labels..." at bounding box center [284, 38] width 78 height 5
type input "**********"
click at [260, 88] on button "Previous" at bounding box center [255, 84] width 30 height 11
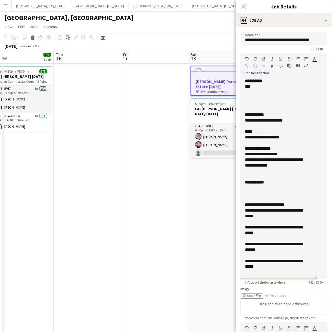
click at [254, 191] on div at bounding box center [278, 188] width 67 height 6
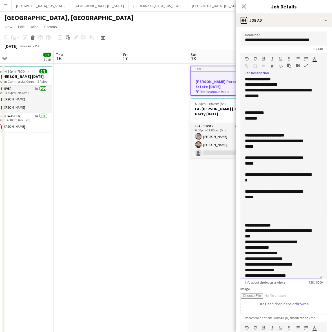
scroll to position [106, 0]
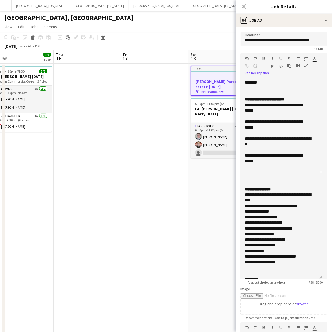
click at [252, 178] on div at bounding box center [281, 178] width 72 height 6
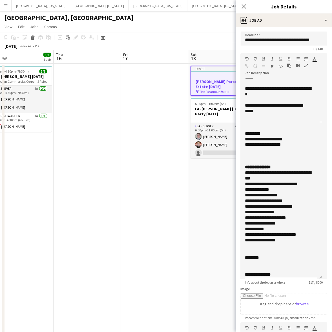
scroll to position [164, 0]
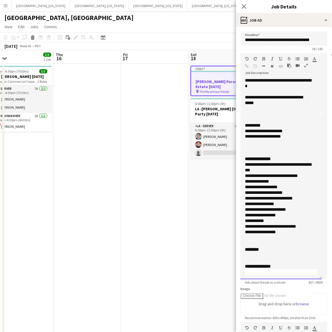
click at [249, 145] on div at bounding box center [281, 148] width 72 height 6
click at [257, 116] on div at bounding box center [281, 114] width 72 height 6
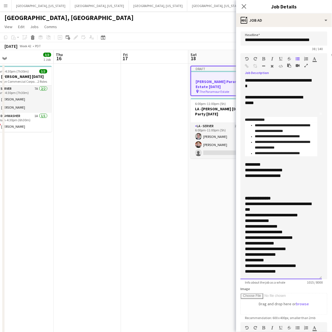
click at [250, 160] on div at bounding box center [281, 159] width 72 height 6
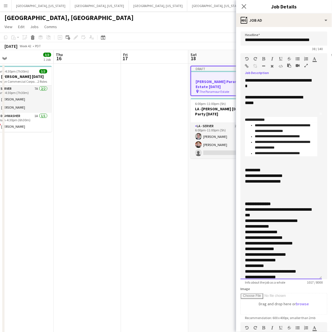
drag, startPoint x: 273, startPoint y: 119, endPoint x: 241, endPoint y: 122, distance: 32.2
click at [241, 122] on div "**********" at bounding box center [280, 178] width 81 height 201
drag, startPoint x: 277, startPoint y: 120, endPoint x: 238, endPoint y: 118, distance: 39.1
click at [238, 118] on form "**********" at bounding box center [284, 237] width 96 height 410
click at [274, 135] on li "**********" at bounding box center [283, 137] width 57 height 6
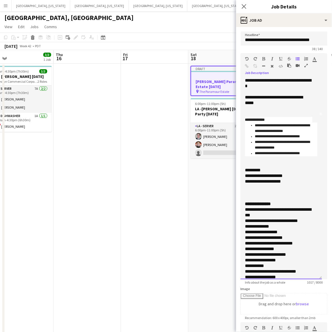
click at [258, 113] on div at bounding box center [281, 114] width 72 height 6
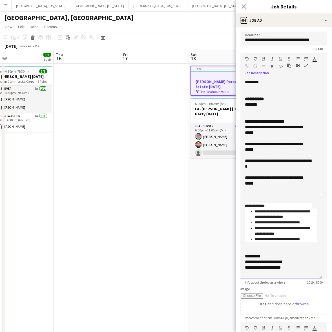
scroll to position [93, 0]
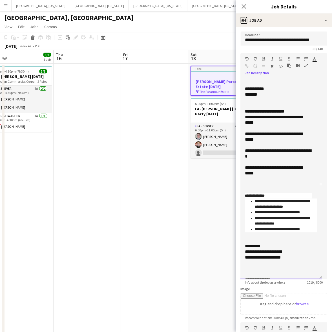
click at [261, 100] on div at bounding box center [281, 100] width 72 height 6
click at [259, 237] on div at bounding box center [281, 235] width 72 height 6
drag, startPoint x: 254, startPoint y: 239, endPoint x: 241, endPoint y: 189, distance: 51.7
click at [241, 189] on div "**********" at bounding box center [280, 178] width 81 height 201
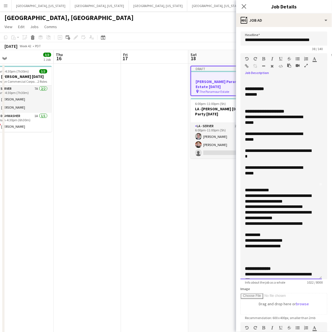
drag, startPoint x: 277, startPoint y: 188, endPoint x: 239, endPoint y: 192, distance: 38.5
click at [241, 192] on div "**********" at bounding box center [280, 178] width 81 height 201
click at [263, 229] on div at bounding box center [281, 230] width 72 height 6
click at [255, 250] on div at bounding box center [281, 252] width 72 height 6
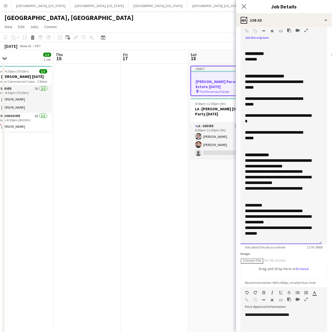
scroll to position [129, 0]
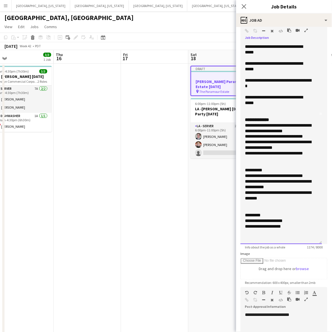
drag, startPoint x: 252, startPoint y: 171, endPoint x: 242, endPoint y: 171, distance: 10.1
click at [242, 171] on div "**********" at bounding box center [280, 143] width 81 height 201
click at [254, 160] on div at bounding box center [281, 159] width 72 height 6
drag, startPoint x: 265, startPoint y: 215, endPoint x: 245, endPoint y: 216, distance: 20.3
click at [245, 216] on div "*********" at bounding box center [278, 216] width 67 height 6
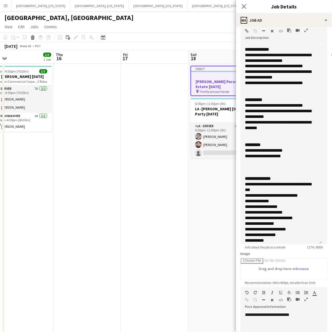
scroll to position [254, 0]
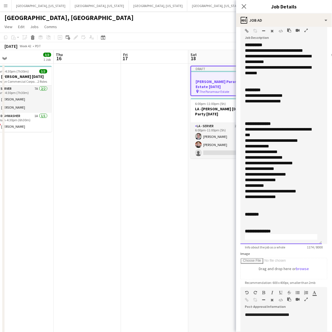
click at [260, 222] on div at bounding box center [281, 221] width 72 height 6
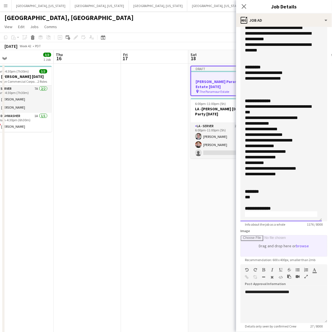
scroll to position [70, 0]
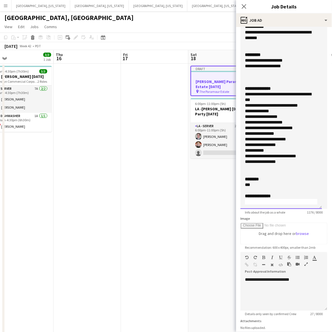
click at [257, 202] on div at bounding box center [281, 202] width 72 height 6
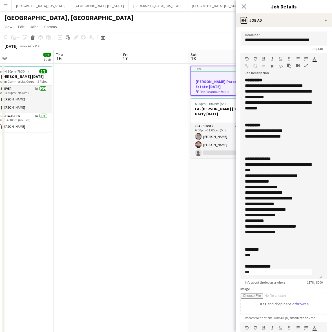
scroll to position [117, 0]
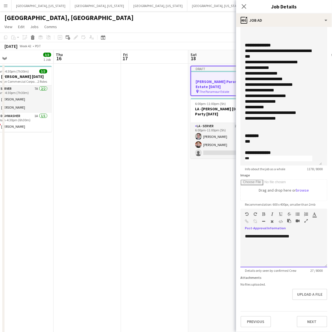
drag, startPoint x: 298, startPoint y: 237, endPoint x: 236, endPoint y: 240, distance: 62.6
click at [236, 240] on form "**********" at bounding box center [284, 123] width 96 height 410
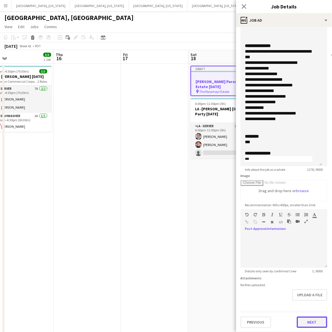
click at [301, 320] on button "Next" at bounding box center [312, 322] width 30 height 11
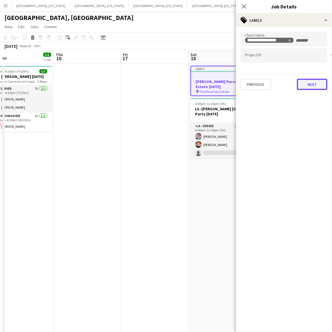
click at [304, 86] on button "Next" at bounding box center [312, 84] width 30 height 11
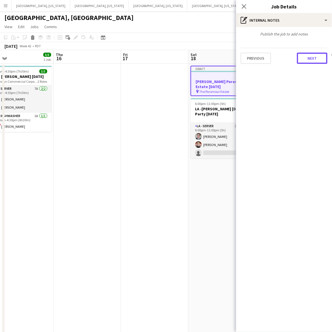
click at [310, 61] on button "Next" at bounding box center [312, 58] width 30 height 11
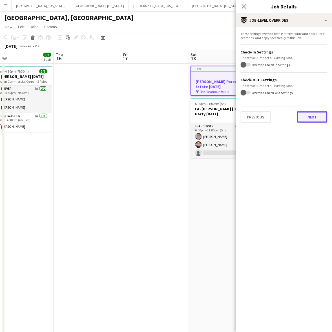
click at [307, 117] on button "Next" at bounding box center [312, 116] width 30 height 11
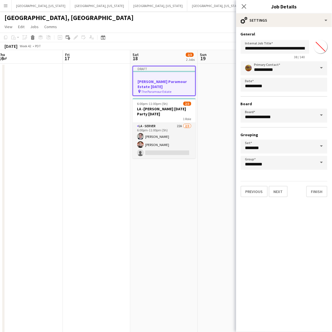
scroll to position [0, 210]
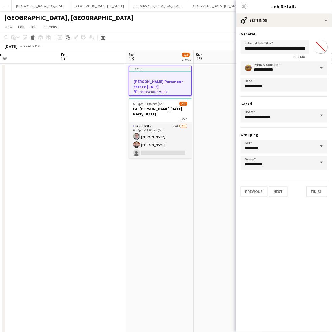
drag, startPoint x: 217, startPoint y: 187, endPoint x: 155, endPoint y: 201, distance: 63.5
click at [155, 201] on app-calendar-viewport "Mon 13 Tue 14 Wed 15 3/3 1 Job Thu 16 Fri 17 Sat 18 2/3 2 Jobs Sun 19 Mon 20 Tu…" at bounding box center [166, 264] width 332 height 428
click at [278, 189] on button "Next" at bounding box center [277, 191] width 19 height 11
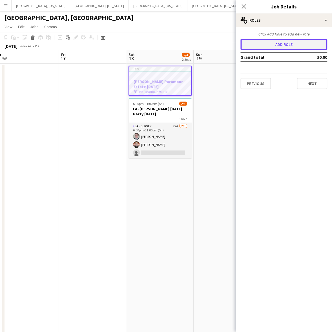
click at [274, 42] on button "Add role" at bounding box center [283, 44] width 87 height 11
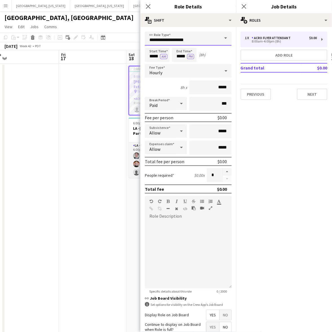
click at [163, 39] on input "**********" at bounding box center [188, 39] width 87 height 14
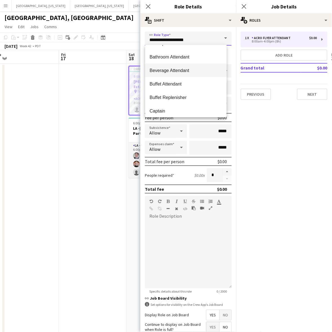
scroll to position [141, 0]
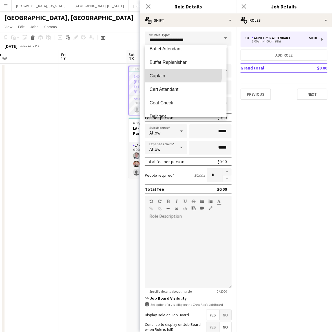
click at [176, 74] on span "Captain" at bounding box center [185, 75] width 72 height 5
type input "*******"
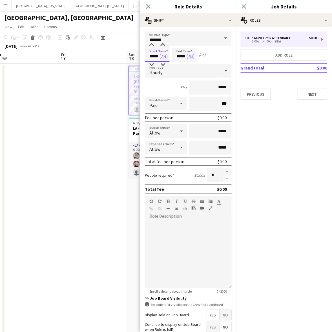
drag, startPoint x: 148, startPoint y: 55, endPoint x: 184, endPoint y: 57, distance: 36.1
click at [184, 57] on div "Start Time ***** AM End Time ***** PM (8h)" at bounding box center [188, 55] width 87 height 14
type input "*****"
click at [160, 54] on button "AM" at bounding box center [163, 56] width 7 height 5
type input "*****"
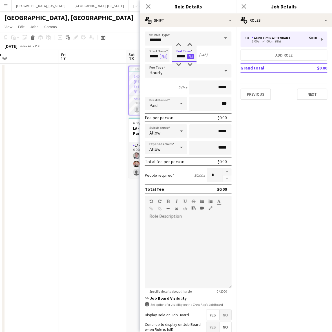
type input "*****"
click at [191, 55] on button "PM" at bounding box center [190, 56] width 7 height 5
click at [153, 72] on span "Hourly" at bounding box center [155, 73] width 13 height 6
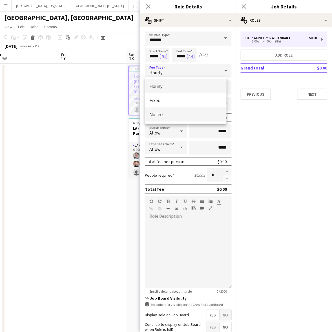
click at [167, 113] on span "No fee" at bounding box center [185, 114] width 72 height 5
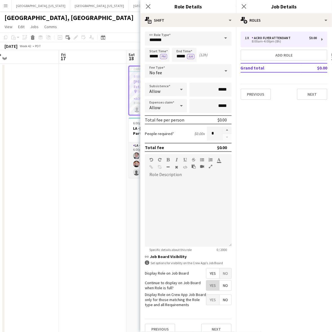
click at [206, 286] on span "Yes" at bounding box center [212, 286] width 13 height 10
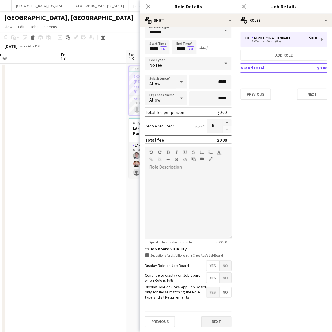
scroll to position [12, 0]
drag, startPoint x: 213, startPoint y: 320, endPoint x: 237, endPoint y: 271, distance: 54.0
click at [213, 319] on button "Next" at bounding box center [216, 321] width 30 height 11
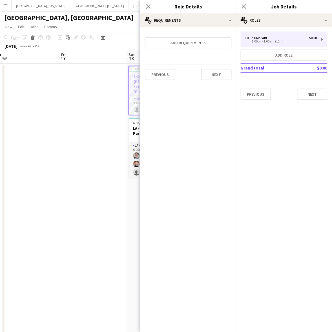
scroll to position [0, 0]
click at [276, 55] on button "Add role" at bounding box center [283, 55] width 87 height 11
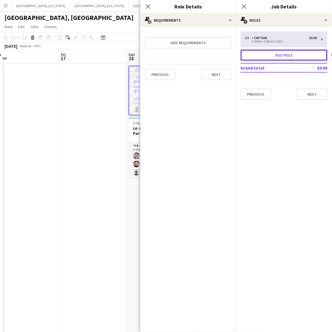
type input "**********"
type input "*****"
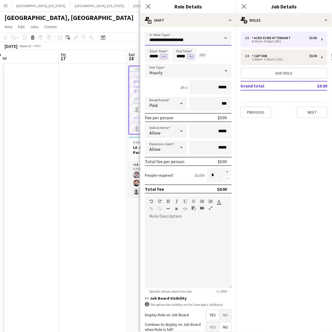
click at [165, 38] on input "**********" at bounding box center [188, 39] width 87 height 14
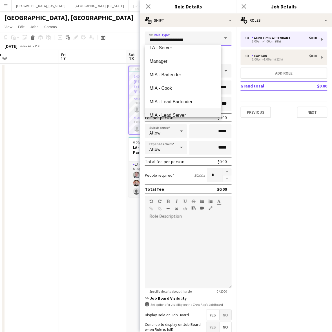
scroll to position [774, 0]
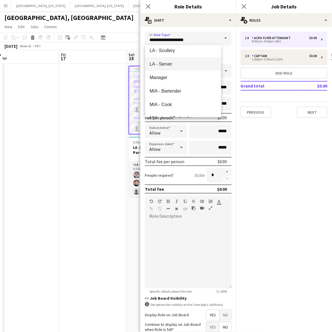
click at [158, 63] on span "LA - Server" at bounding box center [182, 63] width 67 height 5
type input "**********"
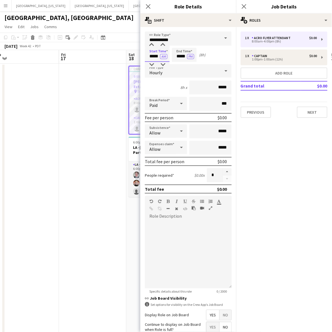
drag, startPoint x: 148, startPoint y: 55, endPoint x: 184, endPoint y: 62, distance: 36.8
click at [184, 62] on form "**********" at bounding box center [188, 207] width 96 height 350
type input "*****"
click at [160, 54] on button "AM" at bounding box center [163, 56] width 7 height 5
type input "*****"
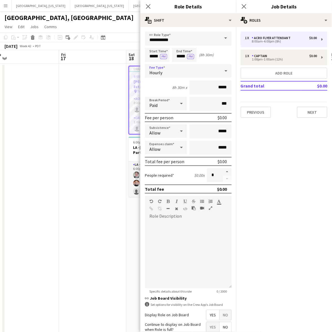
click at [156, 71] on span "Hourly" at bounding box center [155, 73] width 13 height 6
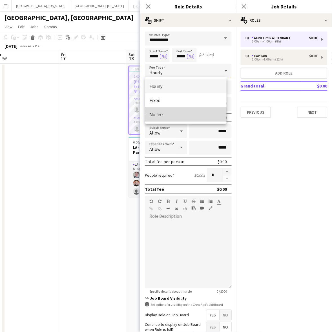
click at [173, 110] on mat-option "No fee" at bounding box center [185, 114] width 81 height 14
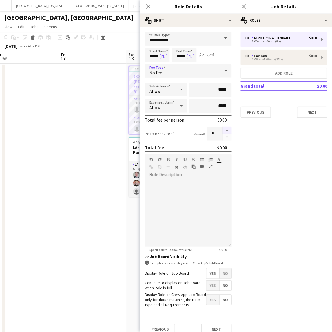
click at [223, 129] on button "button" at bounding box center [226, 130] width 9 height 7
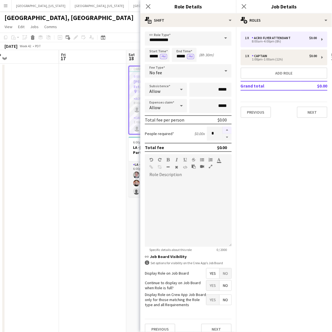
type input "*"
click at [207, 285] on span "Yes" at bounding box center [212, 286] width 13 height 10
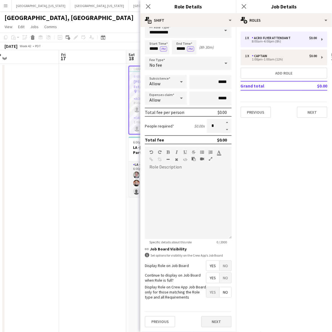
scroll to position [12, 0]
click at [213, 320] on button "Next" at bounding box center [216, 321] width 30 height 11
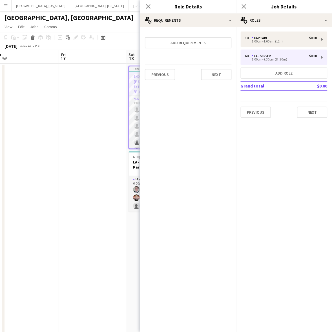
scroll to position [0, 0]
click at [289, 75] on button "Add role" at bounding box center [283, 73] width 87 height 11
type input "**********"
type input "*****"
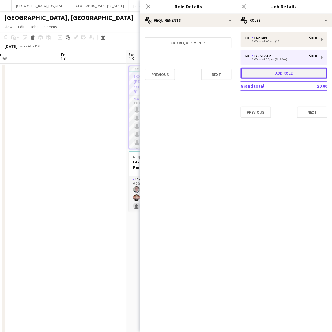
type input "*"
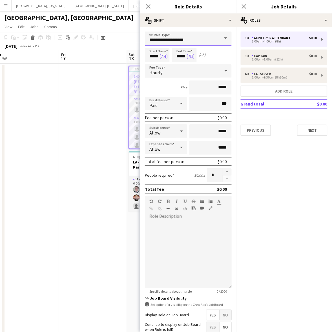
click at [208, 37] on input "**********" at bounding box center [188, 39] width 87 height 14
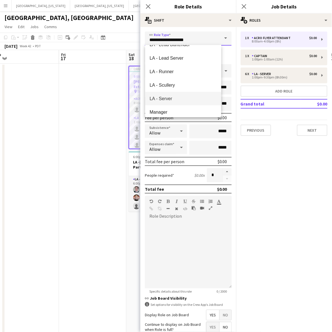
scroll to position [739, 0]
click at [177, 84] on span "LA - Scullery" at bounding box center [182, 85] width 67 height 5
type input "**********"
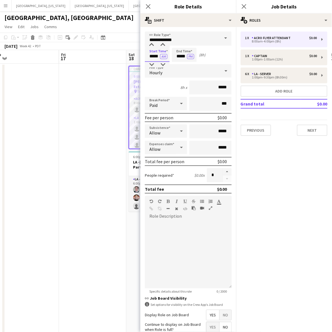
drag, startPoint x: 149, startPoint y: 57, endPoint x: 175, endPoint y: 57, distance: 26.2
click at [175, 57] on div "Start Time ***** AM End Time ***** PM (8h)" at bounding box center [188, 55] width 87 height 14
type input "*****"
click at [160, 54] on button "AM" at bounding box center [163, 56] width 7 height 5
type input "*****"
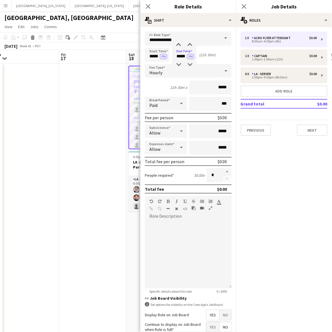
click at [158, 68] on div "Hourly" at bounding box center [182, 71] width 75 height 14
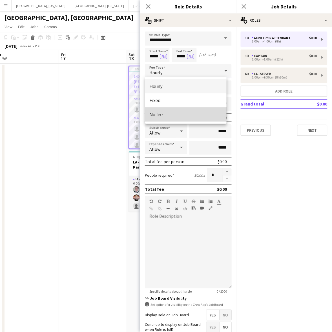
click at [179, 113] on span "No fee" at bounding box center [185, 114] width 72 height 5
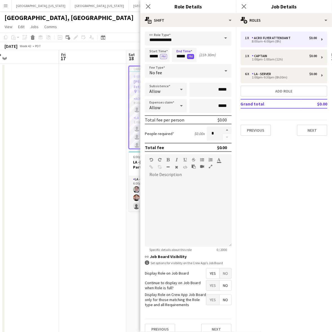
click at [193, 54] on button "PM" at bounding box center [190, 56] width 7 height 5
click at [207, 282] on span "Yes" at bounding box center [212, 286] width 13 height 10
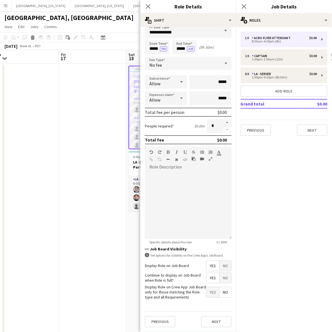
scroll to position [12, 0]
drag, startPoint x: 210, startPoint y: 318, endPoint x: 203, endPoint y: 241, distance: 77.5
click at [210, 318] on button "Next" at bounding box center [216, 321] width 30 height 11
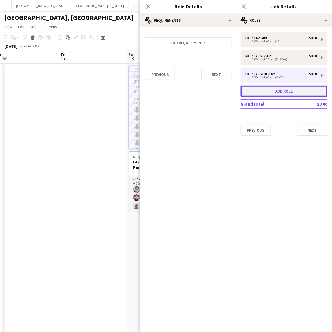
click at [270, 94] on button "Add role" at bounding box center [283, 91] width 87 height 11
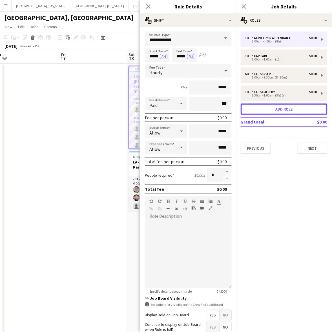
type input "**********"
type input "*****"
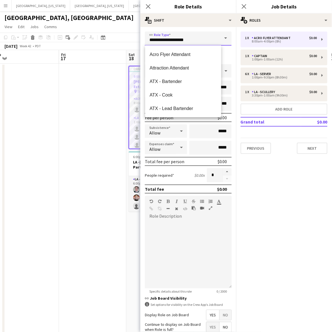
click at [178, 34] on input "**********" at bounding box center [188, 39] width 87 height 14
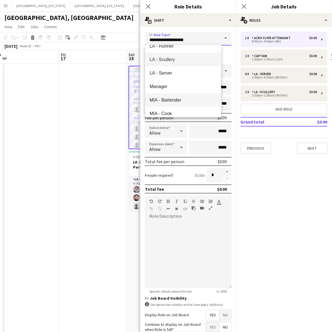
scroll to position [774, 0]
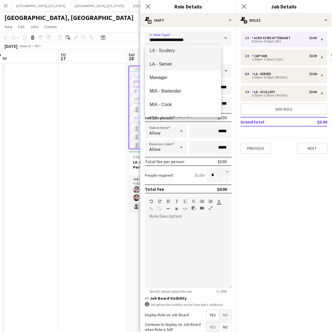
click at [158, 64] on span "LA - Server" at bounding box center [182, 63] width 67 height 5
type input "**********"
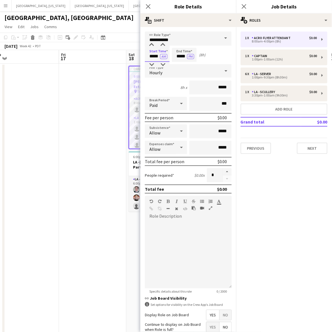
drag, startPoint x: 147, startPoint y: 53, endPoint x: 172, endPoint y: 55, distance: 25.1
click at [172, 55] on div "Start Time ***** AM End Time ***** PM (8h)" at bounding box center [188, 55] width 87 height 14
click at [148, 58] on input "*****" at bounding box center [157, 55] width 25 height 14
drag, startPoint x: 150, startPoint y: 58, endPoint x: 174, endPoint y: 55, distance: 23.8
click at [174, 55] on div "Start Time ***** AM End Time ***** PM (8h)" at bounding box center [188, 55] width 87 height 14
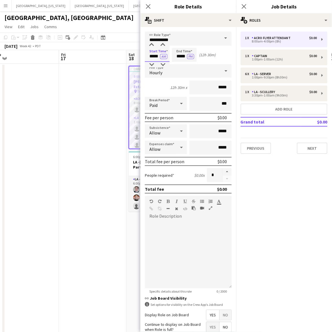
type input "*****"
click at [160, 54] on button "AM" at bounding box center [163, 56] width 7 height 5
type input "*****"
click at [192, 58] on button "PM" at bounding box center [190, 56] width 7 height 5
click at [156, 73] on span "Hourly" at bounding box center [155, 73] width 13 height 6
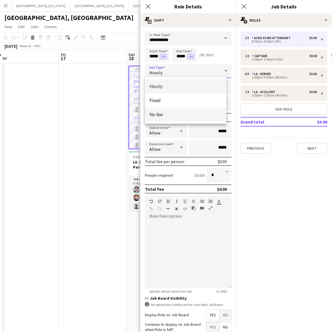
drag, startPoint x: 161, startPoint y: 115, endPoint x: 165, endPoint y: 116, distance: 4.7
click at [161, 115] on span "No fee" at bounding box center [185, 114] width 72 height 5
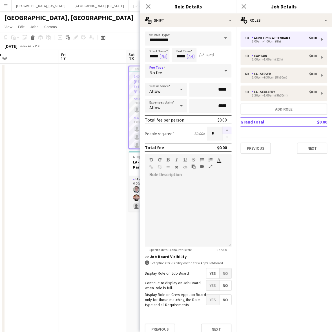
click at [223, 129] on button "button" at bounding box center [226, 130] width 9 height 7
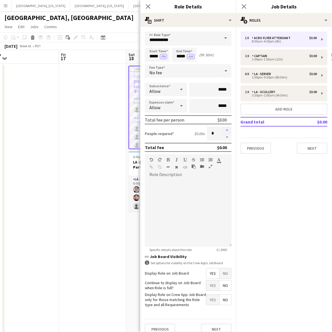
type input "*"
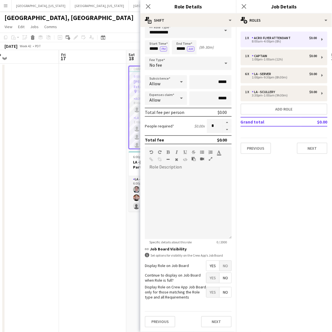
scroll to position [12, 0]
click at [206, 273] on span "Yes" at bounding box center [212, 278] width 13 height 10
click at [210, 323] on button "Next" at bounding box center [216, 321] width 30 height 11
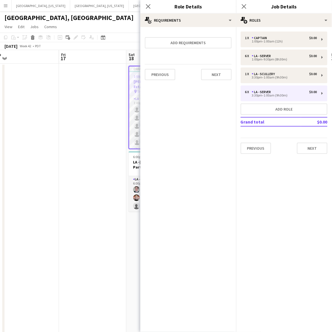
click at [312, 154] on div "1 x Captain $0.00 1:00pm-1:00am (12h) 6 x LA - Server $0.00 1:00pm-9:30pm (8h30…" at bounding box center [284, 92] width 96 height 131
click at [316, 145] on button "Next" at bounding box center [312, 148] width 30 height 11
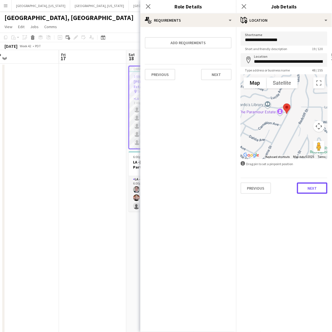
click at [312, 190] on button "Next" at bounding box center [312, 188] width 30 height 11
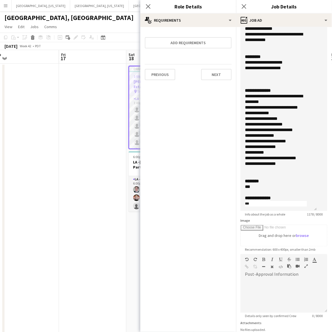
scroll to position [113, 0]
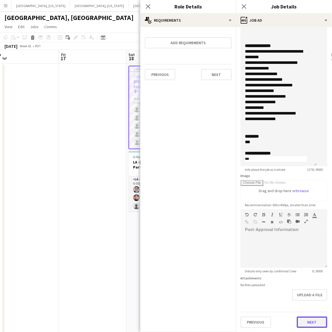
click at [305, 319] on button "Next" at bounding box center [312, 322] width 30 height 11
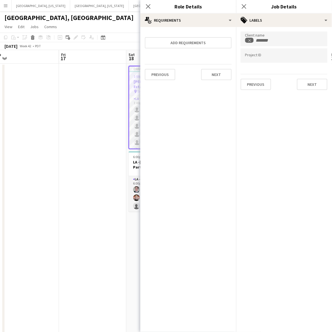
scroll to position [0, 0]
click at [308, 94] on mat-expansion-panel "**********" at bounding box center [284, 179] width 96 height 305
click at [306, 92] on div "**********" at bounding box center [284, 61] width 96 height 68
click at [245, 4] on icon "Close pop-in" at bounding box center [243, 6] width 5 height 5
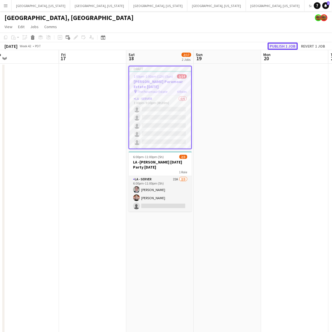
click at [279, 44] on button "Publish 1 job" at bounding box center [282, 45] width 30 height 7
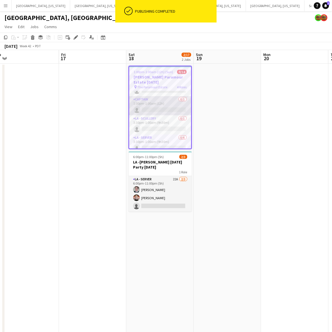
scroll to position [56, 0]
click at [155, 103] on app-card-role "Captain 0/1 1:00pm-1:00am (12h) single-neutral-actions" at bounding box center [160, 104] width 62 height 19
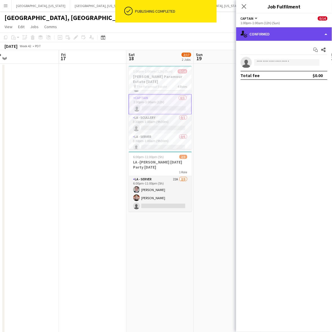
click at [279, 38] on div "single-neutral-actions-check-2 Confirmed" at bounding box center [284, 34] width 96 height 14
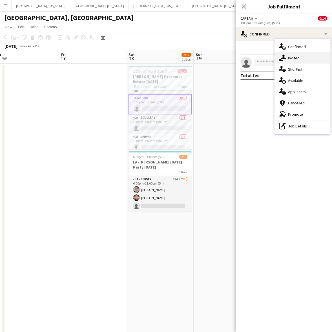
click at [289, 58] on span "Invited" at bounding box center [294, 57] width 12 height 5
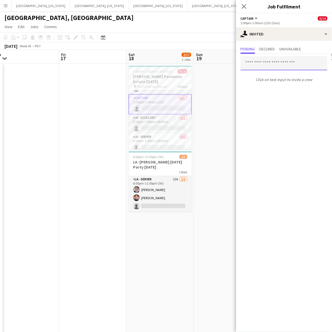
click at [273, 65] on input "text" at bounding box center [283, 63] width 87 height 14
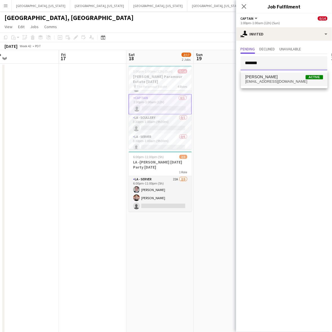
type input "*******"
click at [276, 81] on span "[EMAIL_ADDRESS][DOMAIN_NAME]" at bounding box center [284, 81] width 78 height 5
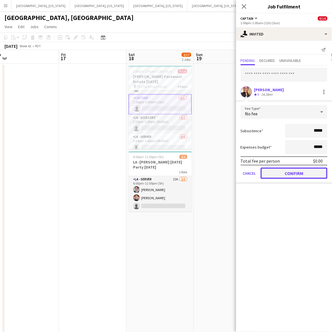
click at [291, 169] on button "Confirm" at bounding box center [293, 173] width 67 height 11
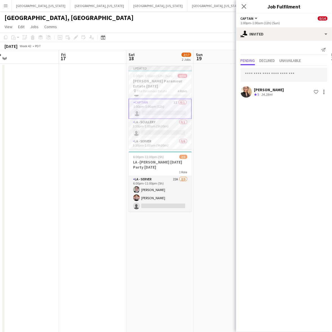
click at [216, 130] on app-date-cell at bounding box center [227, 271] width 67 height 415
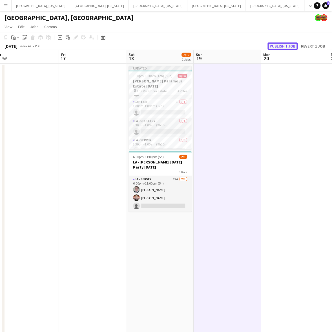
click at [279, 45] on button "Publish 1 job" at bounding box center [282, 45] width 30 height 7
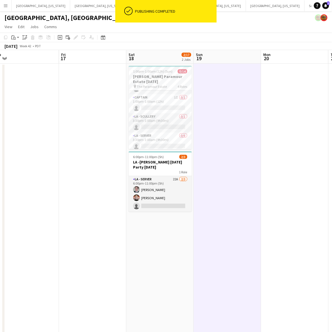
click at [83, 20] on div "[GEOGRAPHIC_DATA], [GEOGRAPHIC_DATA]" at bounding box center [166, 16] width 332 height 11
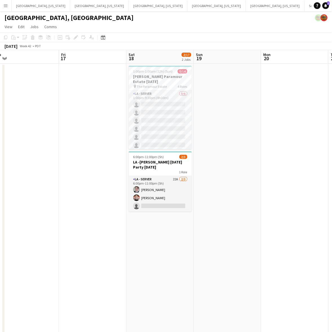
scroll to position [100, 0]
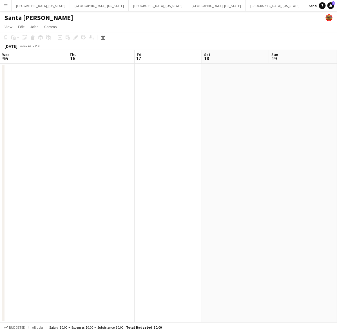
scroll to position [0, 193]
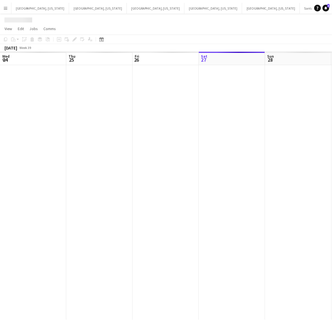
scroll to position [0, 134]
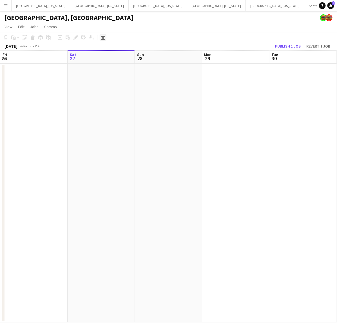
click at [103, 38] on icon "Date picker" at bounding box center [103, 37] width 5 height 5
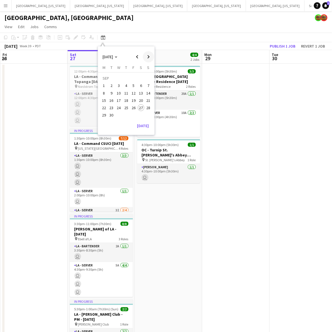
click at [145, 57] on span "Next month" at bounding box center [148, 56] width 11 height 11
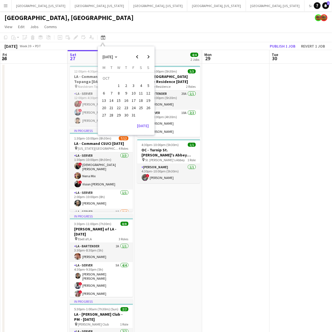
click at [141, 102] on span "18" at bounding box center [141, 100] width 7 height 7
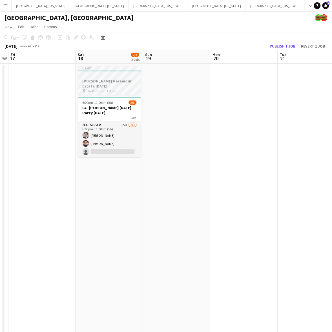
click at [107, 77] on div at bounding box center [109, 76] width 63 height 4
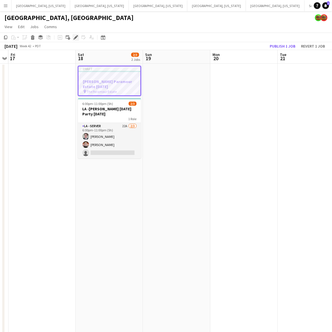
click at [74, 40] on div "Edit" at bounding box center [75, 37] width 7 height 7
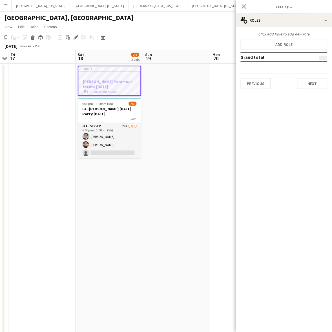
type input "**********"
click at [311, 79] on button "Next" at bounding box center [312, 83] width 30 height 11
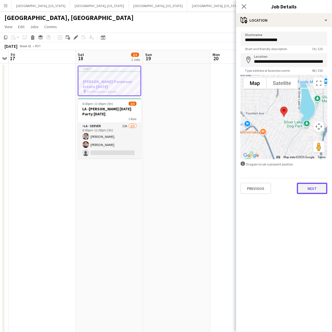
click at [307, 191] on button "Next" at bounding box center [312, 188] width 30 height 11
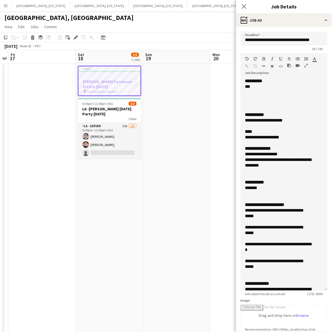
drag, startPoint x: 326, startPoint y: 109, endPoint x: 295, endPoint y: 314, distance: 207.6
click at [296, 291] on div "**********" at bounding box center [283, 184] width 87 height 213
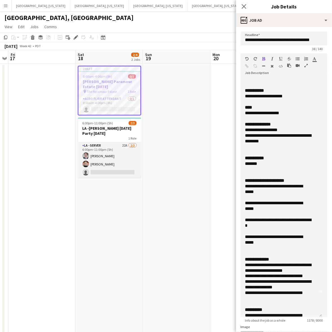
scroll to position [35, 0]
